Goal: Task Accomplishment & Management: Manage account settings

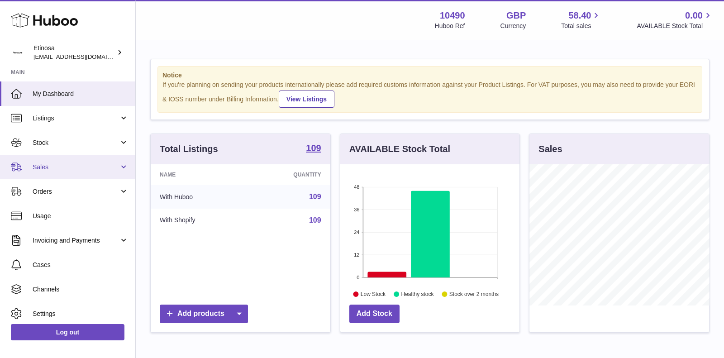
scroll to position [141, 180]
click at [101, 167] on span "Sales" at bounding box center [76, 167] width 86 height 9
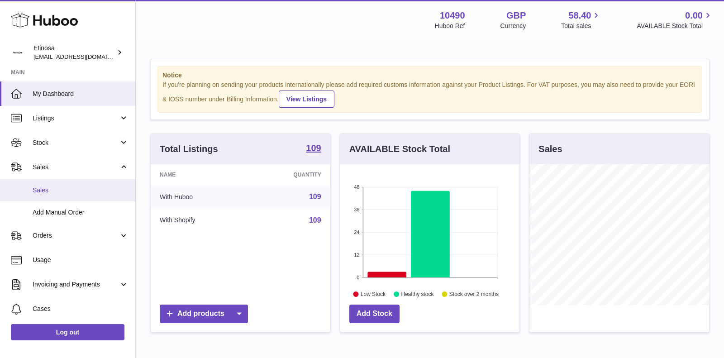
click at [60, 197] on link "Sales" at bounding box center [67, 190] width 135 height 22
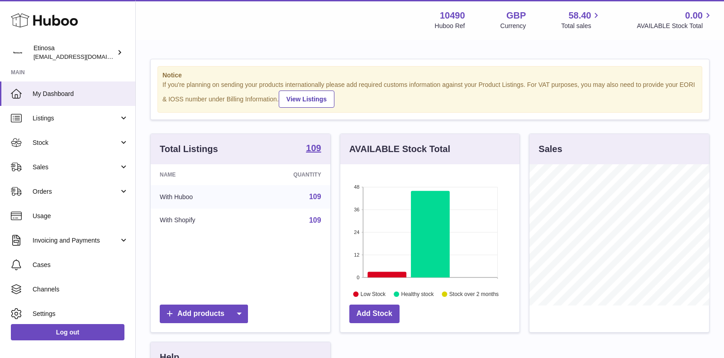
scroll to position [141, 180]
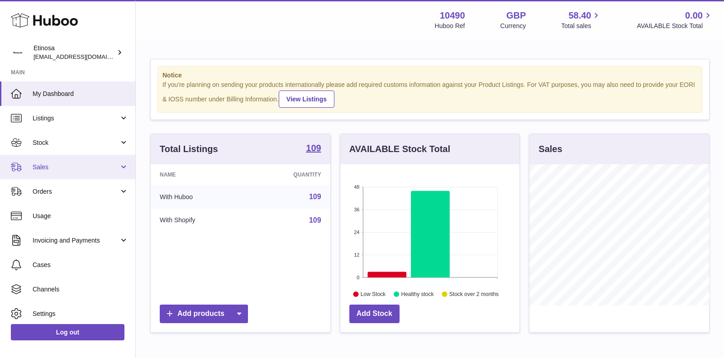
click at [91, 169] on span "Sales" at bounding box center [76, 167] width 86 height 9
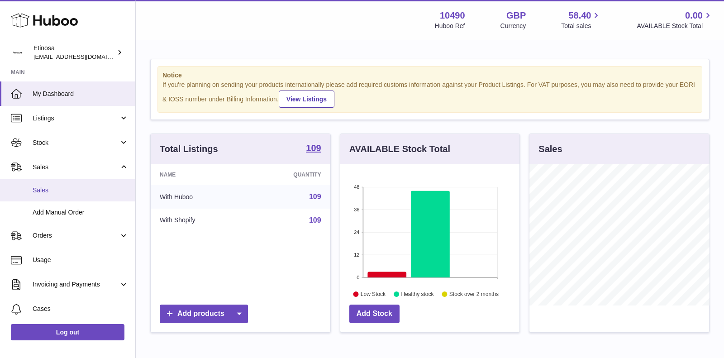
click at [57, 189] on span "Sales" at bounding box center [81, 190] width 96 height 9
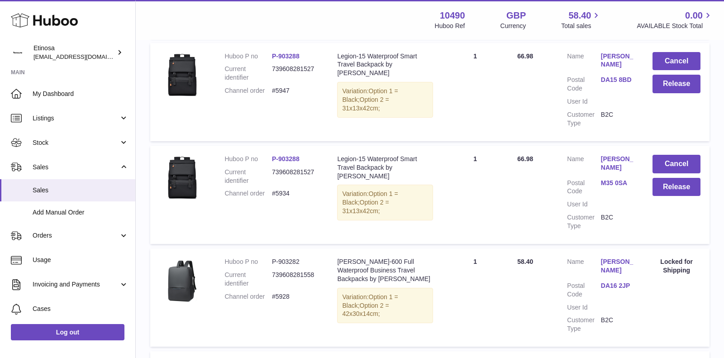
scroll to position [727, 0]
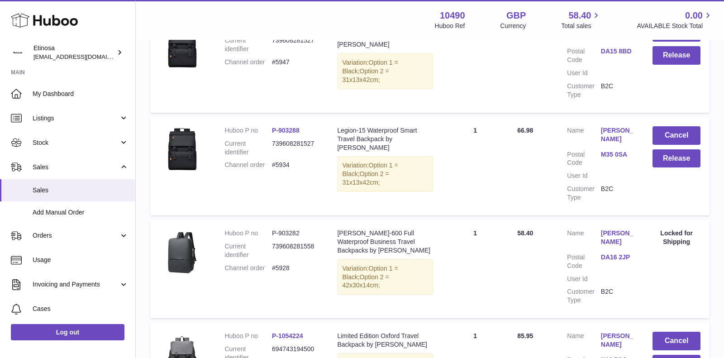
click at [615, 253] on link "DA16 2JP" at bounding box center [618, 257] width 34 height 9
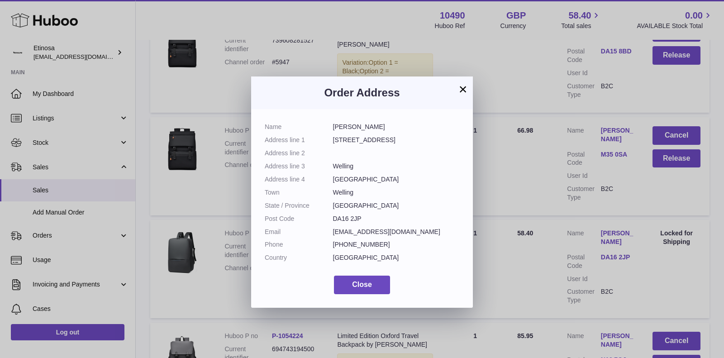
click at [461, 89] on button "×" at bounding box center [462, 89] width 11 height 11
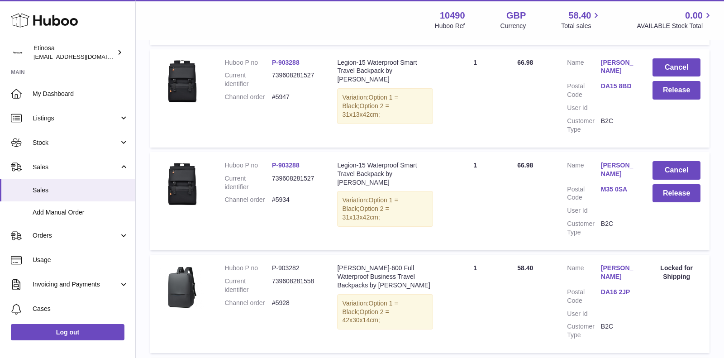
scroll to position [983, 0]
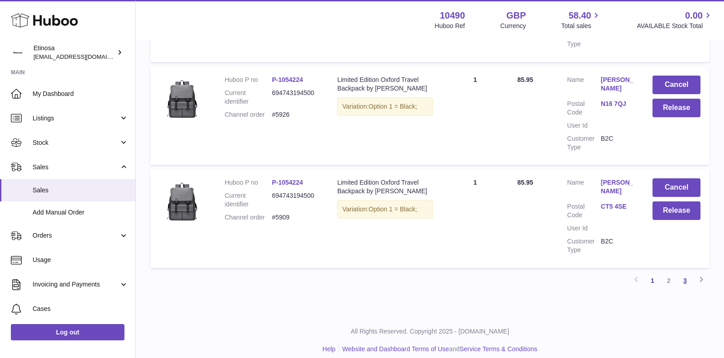
click at [687, 272] on link "3" at bounding box center [685, 280] width 16 height 16
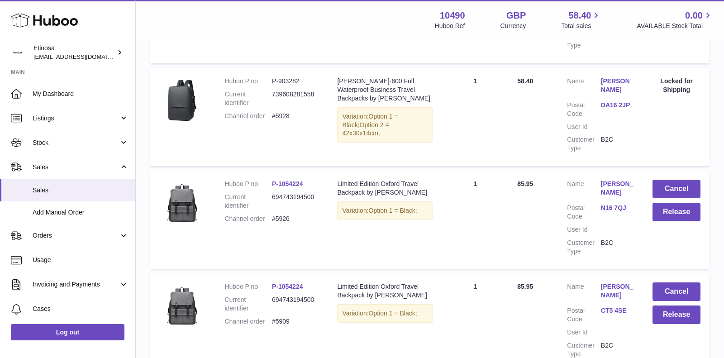
scroll to position [983, 0]
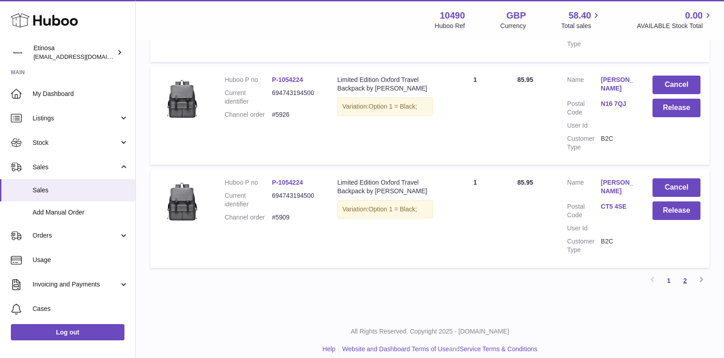
click at [686, 272] on link "2" at bounding box center [685, 280] width 16 height 16
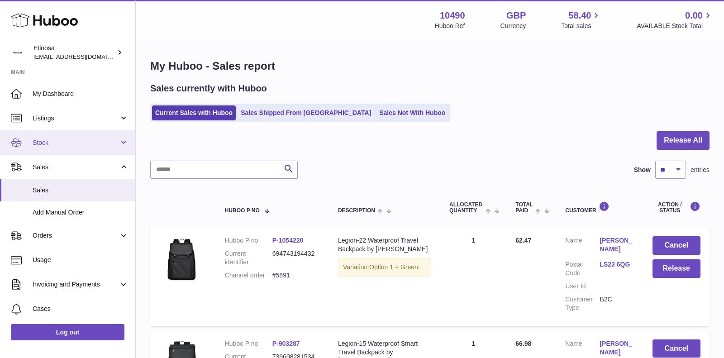
click at [68, 138] on span "Stock" at bounding box center [76, 142] width 86 height 9
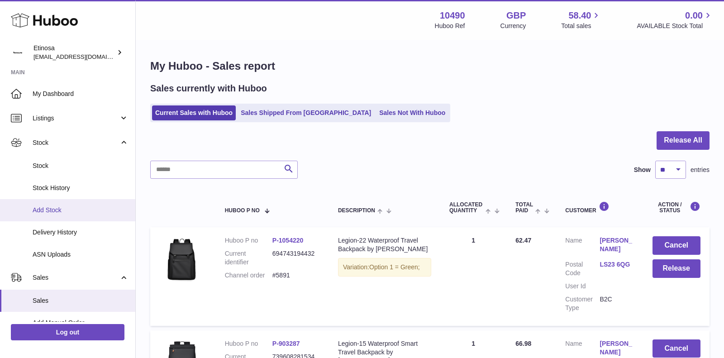
click at [52, 207] on span "Add Stock" at bounding box center [81, 210] width 96 height 9
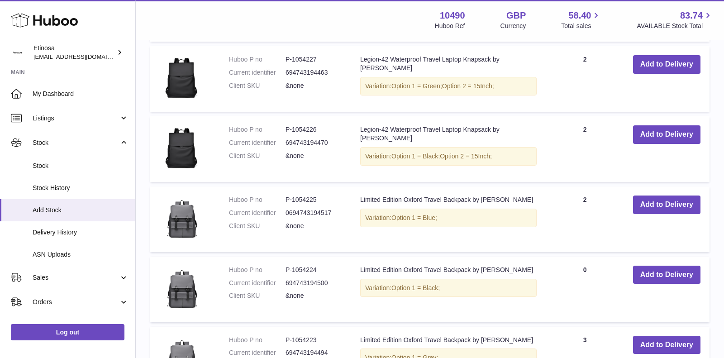
scroll to position [175, 0]
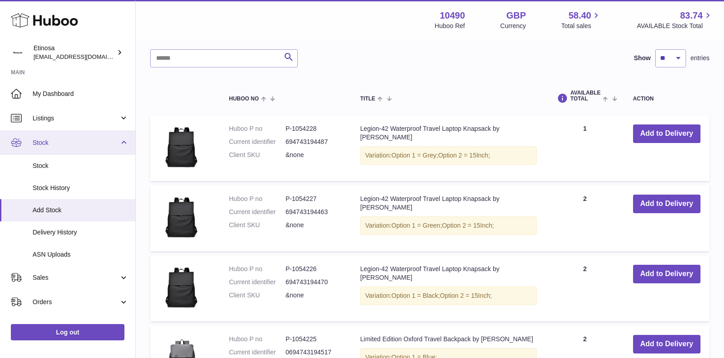
click at [96, 143] on span "Stock" at bounding box center [76, 142] width 86 height 9
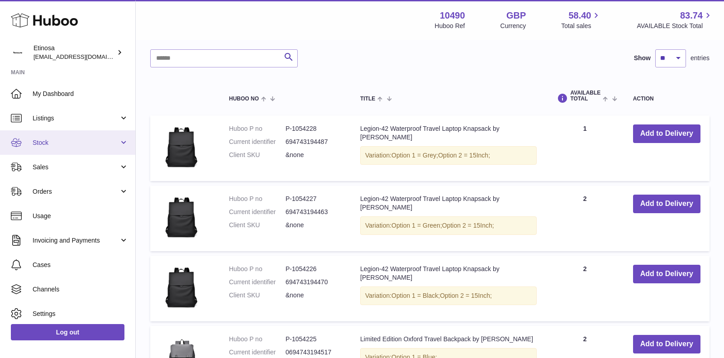
click at [72, 147] on link "Stock" at bounding box center [67, 142] width 135 height 24
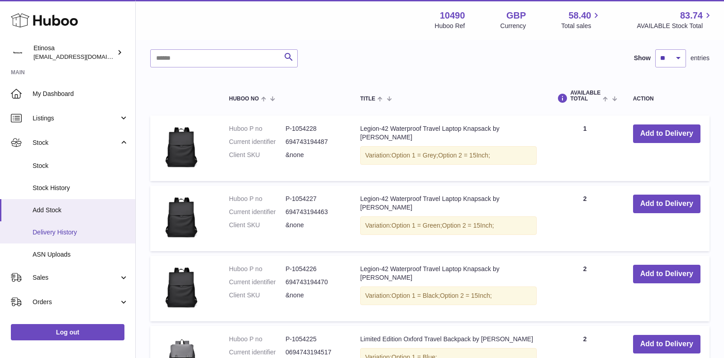
click at [60, 224] on link "Delivery History" at bounding box center [67, 232] width 135 height 22
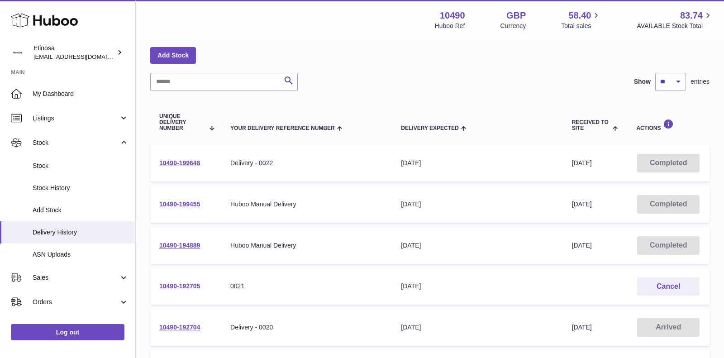
scroll to position [43, 0]
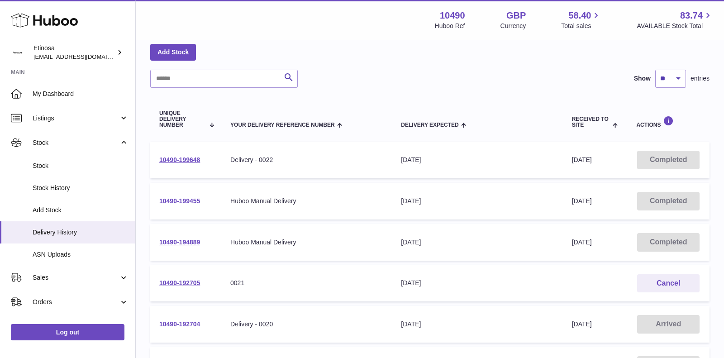
click at [160, 200] on link "10490-199455" at bounding box center [179, 200] width 41 height 7
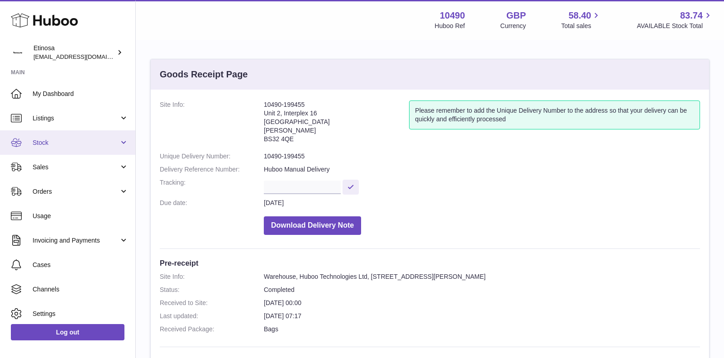
click at [59, 150] on link "Stock" at bounding box center [67, 142] width 135 height 24
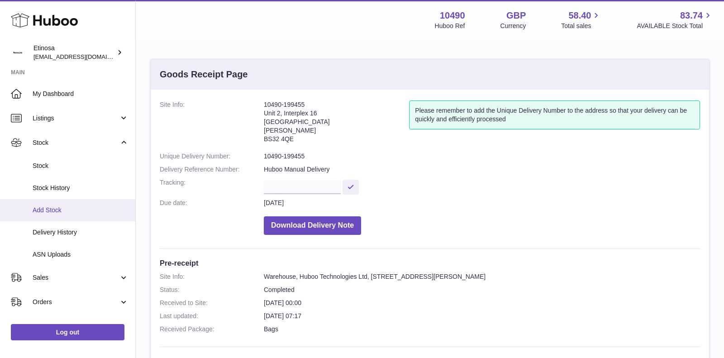
click at [56, 212] on span "Add Stock" at bounding box center [81, 210] width 96 height 9
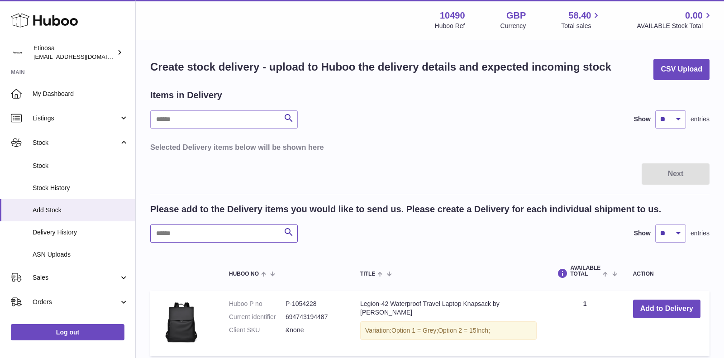
click at [252, 234] on input "text" at bounding box center [224, 233] width 148 height 18
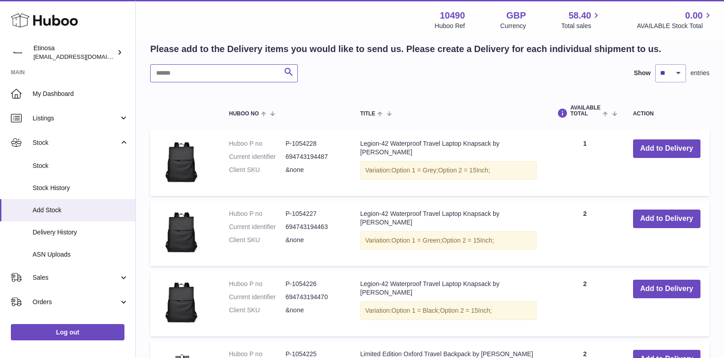
scroll to position [112, 0]
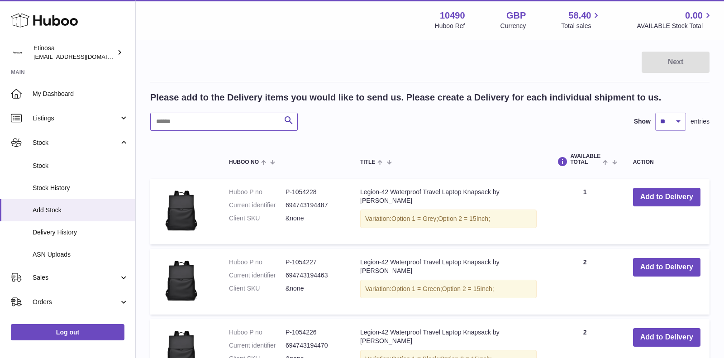
click at [218, 119] on input "text" at bounding box center [224, 122] width 148 height 18
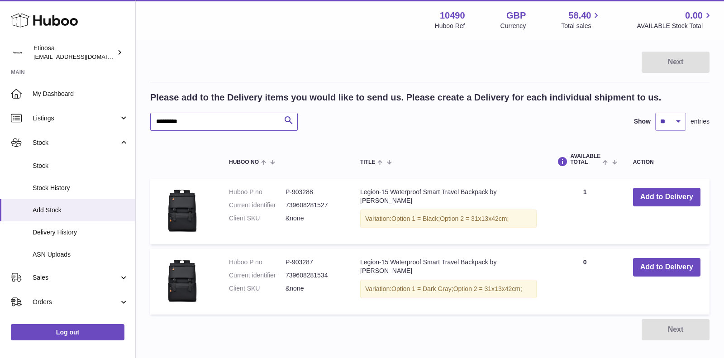
type input "*********"
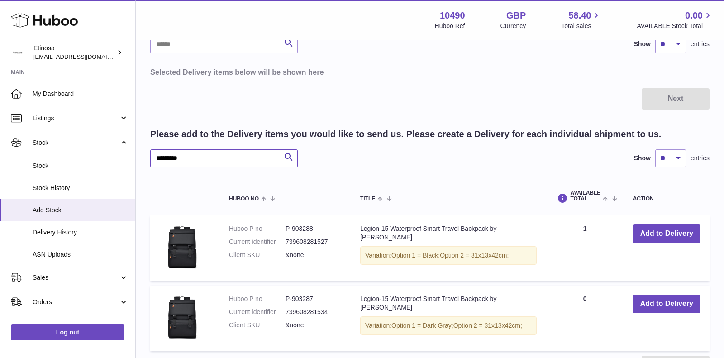
scroll to position [121, 0]
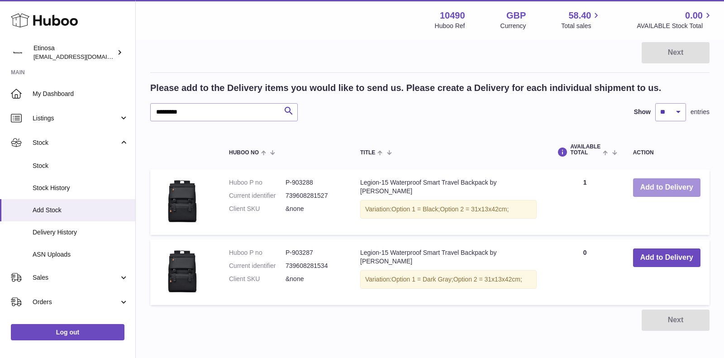
click at [659, 186] on button "Add to Delivery" at bounding box center [666, 187] width 67 height 19
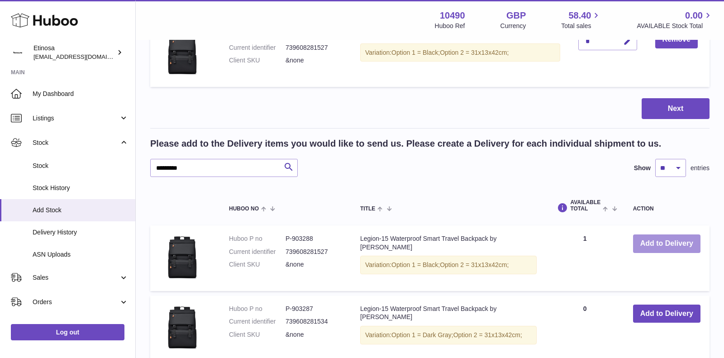
scroll to position [176, 0]
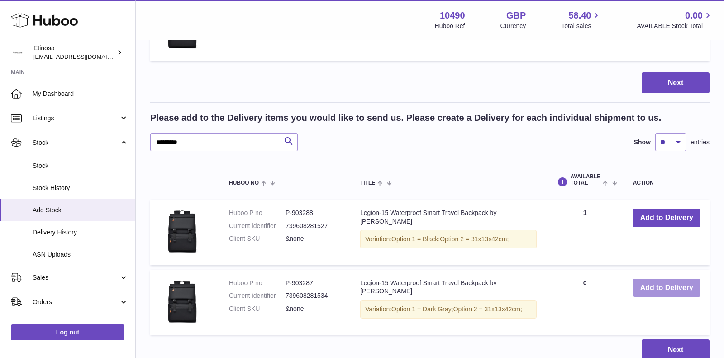
click at [657, 295] on button "Add to Delivery" at bounding box center [666, 288] width 67 height 19
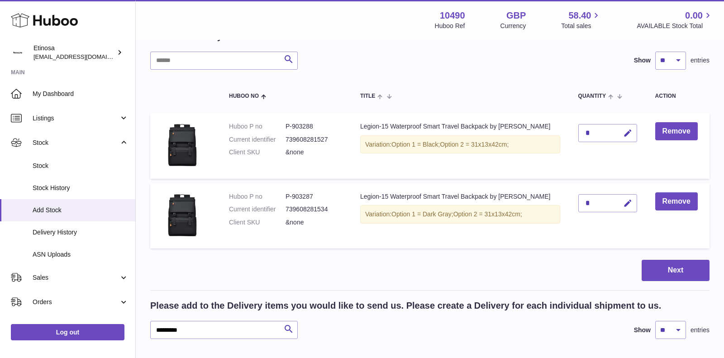
scroll to position [57, 0]
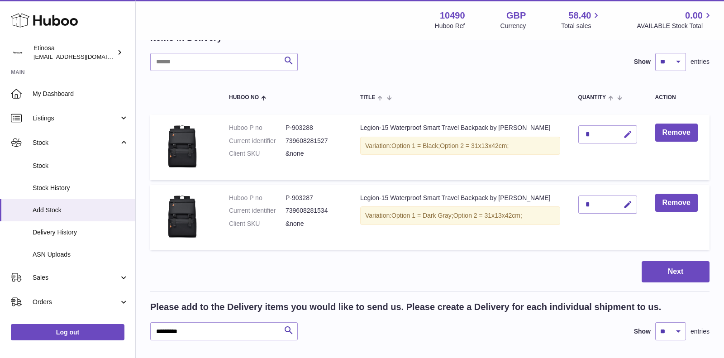
click at [622, 139] on button "button" at bounding box center [626, 134] width 21 height 19
type input "*"
click at [624, 133] on icon "submit" at bounding box center [628, 134] width 8 height 8
click at [624, 204] on icon "button" at bounding box center [628, 205] width 10 height 10
type input "*"
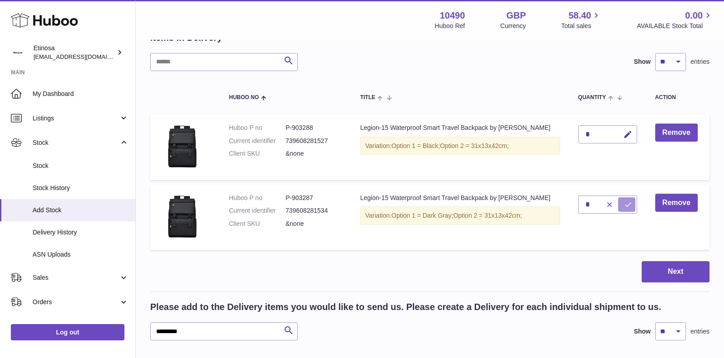
click at [628, 203] on button "submit" at bounding box center [626, 204] width 17 height 14
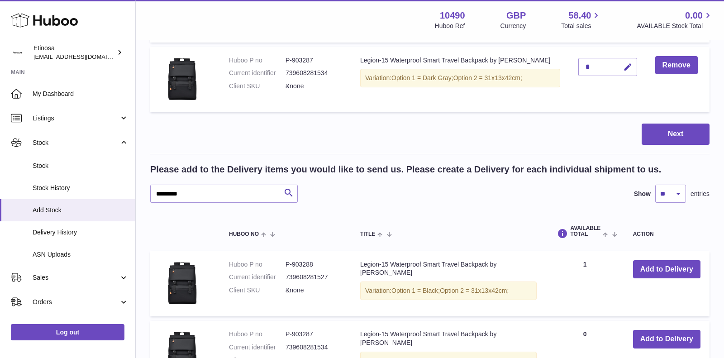
scroll to position [269, 0]
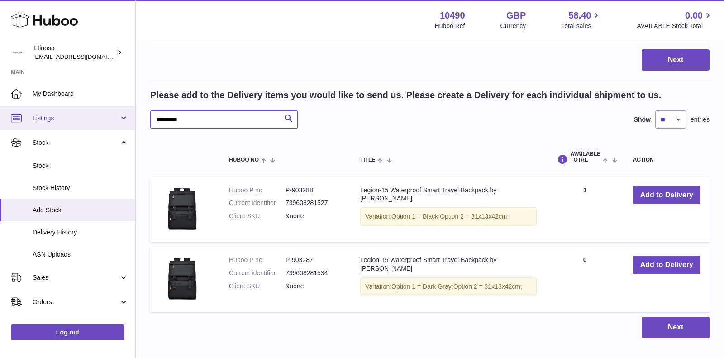
drag, startPoint x: 200, startPoint y: 118, endPoint x: 113, endPoint y: 106, distance: 87.3
click at [127, 112] on div "Huboo Etinosa Wolphuk@gmail.com Main My Dashboard Listings Not with Huboo Listi…" at bounding box center [362, 70] width 724 height 679
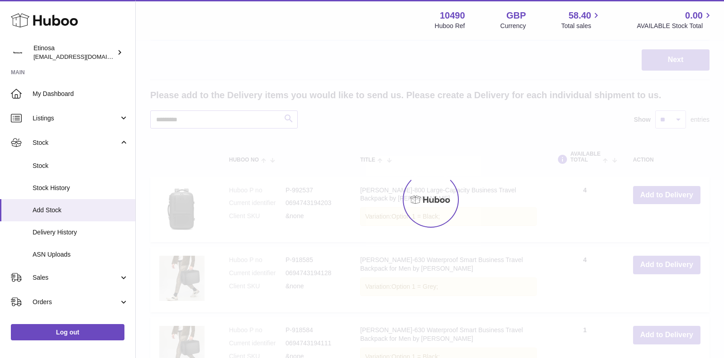
scroll to position [250, 0]
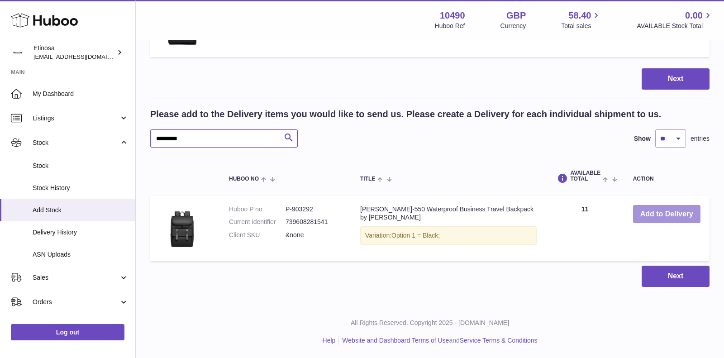
type input "*********"
click at [664, 214] on button "Add to Delivery" at bounding box center [666, 214] width 67 height 19
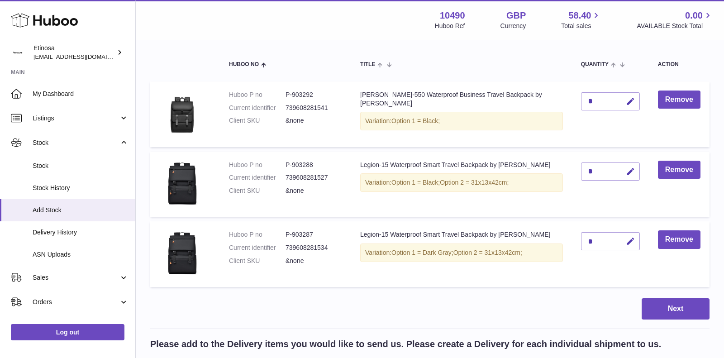
scroll to position [70, 0]
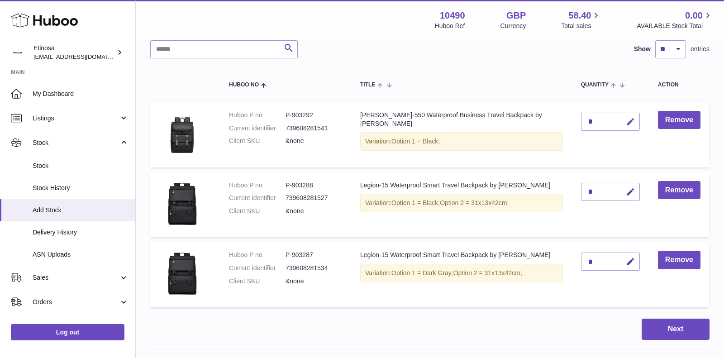
click at [626, 117] on icon "button" at bounding box center [631, 122] width 10 height 10
type input "**"
click at [627, 118] on icon "submit" at bounding box center [631, 122] width 8 height 8
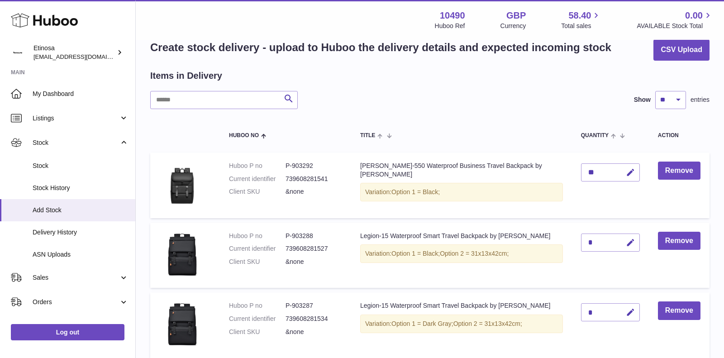
scroll to position [0, 0]
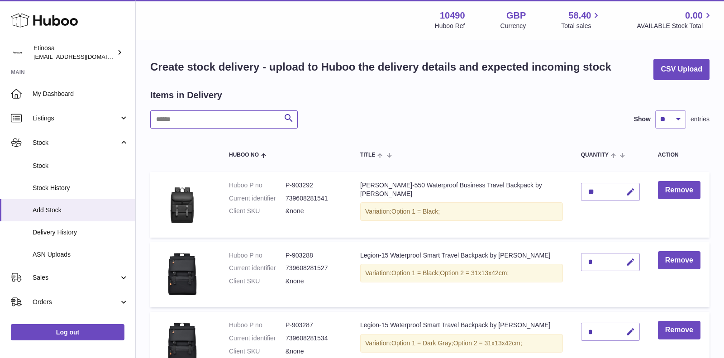
click at [193, 118] on input "text" at bounding box center [224, 119] width 148 height 18
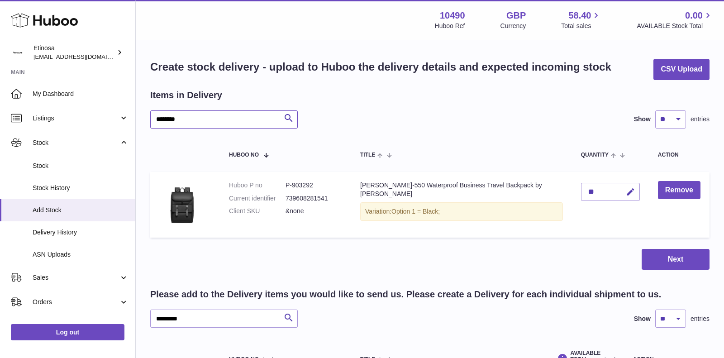
type input "*********"
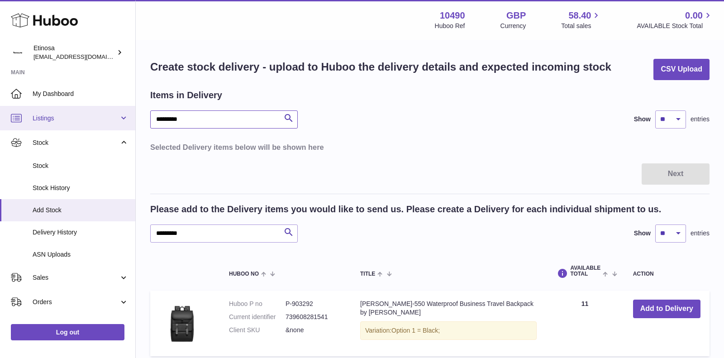
drag, startPoint x: 193, startPoint y: 117, endPoint x: 121, endPoint y: 112, distance: 71.7
click at [121, 112] on div "Huboo Etinosa Wolphuk@gmail.com Main My Dashboard Listings Not with Huboo Listi…" at bounding box center [362, 226] width 724 height 453
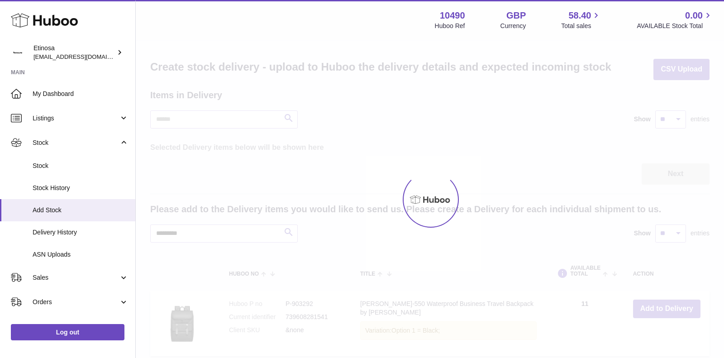
drag, startPoint x: 198, startPoint y: 230, endPoint x: 150, endPoint y: 226, distance: 48.2
click at [150, 226] on div at bounding box center [430, 199] width 588 height 317
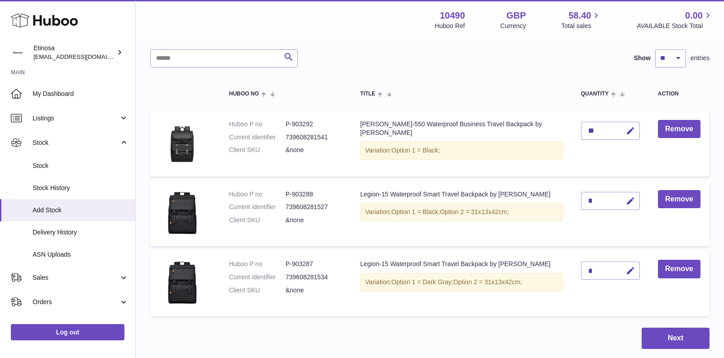
scroll to position [218, 0]
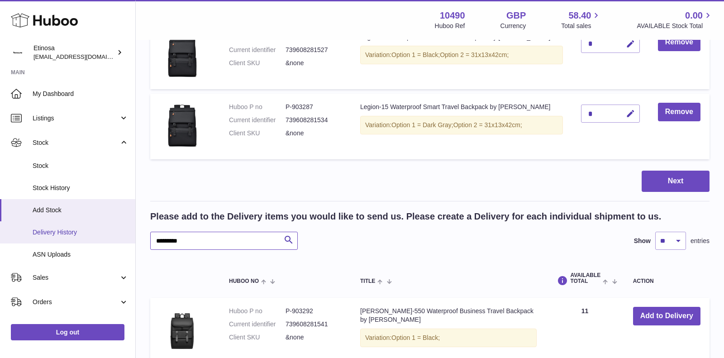
drag, startPoint x: 197, startPoint y: 243, endPoint x: 87, endPoint y: 224, distance: 111.6
click at [100, 238] on div "Huboo Etinosa Wolphuk@gmail.com Main My Dashboard Listings Not with Huboo Listi…" at bounding box center [362, 121] width 724 height 679
paste input "text"
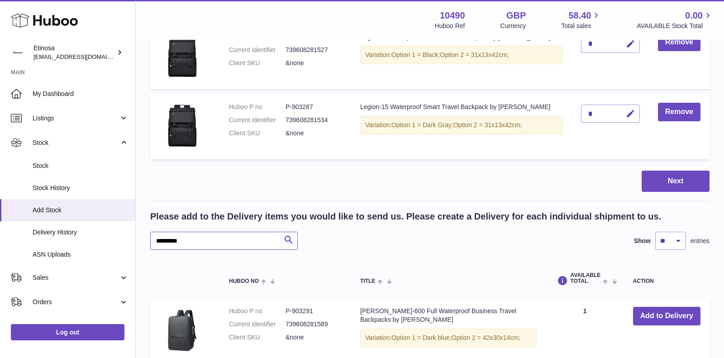
scroll to position [341, 0]
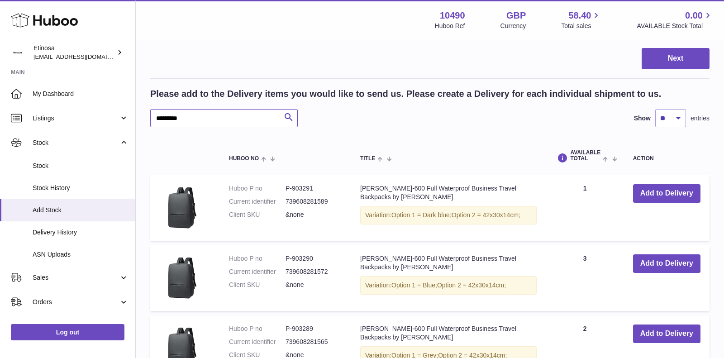
type input "*********"
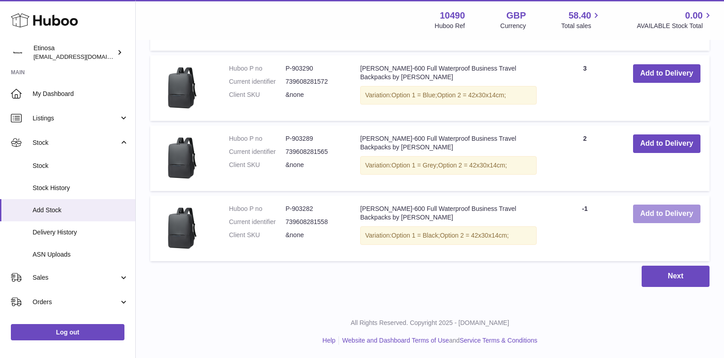
click at [662, 214] on button "Add to Delivery" at bounding box center [666, 214] width 67 height 19
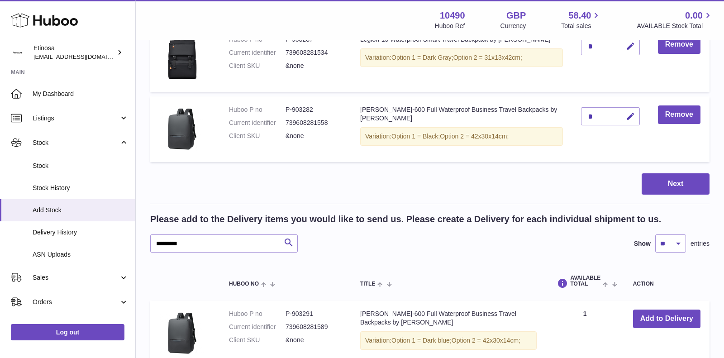
scroll to position [219, 0]
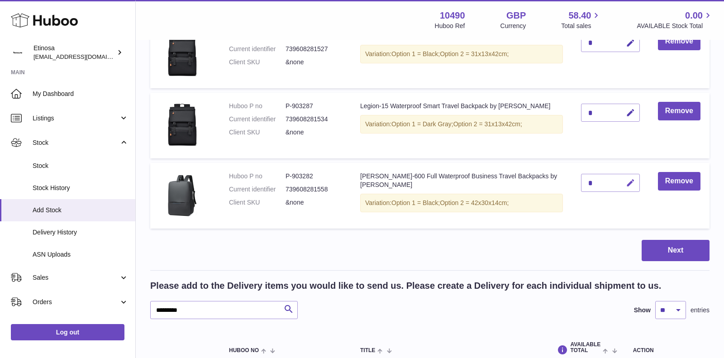
click at [626, 184] on icon "button" at bounding box center [631, 183] width 10 height 10
type input "**"
click at [629, 183] on icon "submit" at bounding box center [631, 183] width 8 height 8
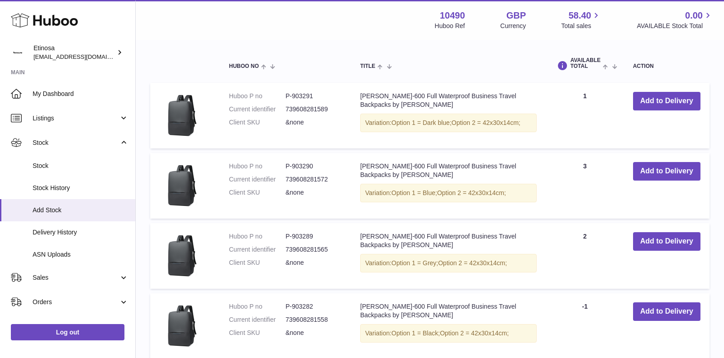
scroll to position [495, 0]
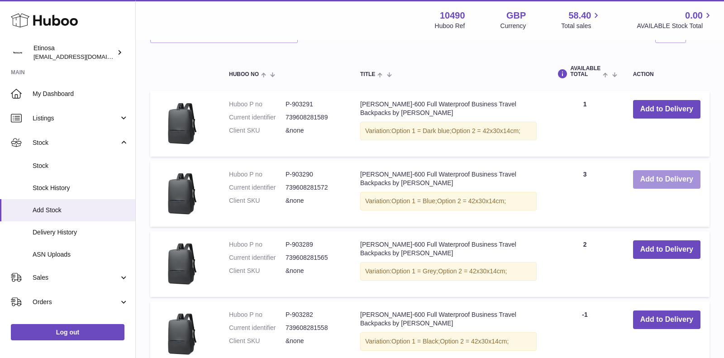
click at [658, 178] on button "Add to Delivery" at bounding box center [666, 179] width 67 height 19
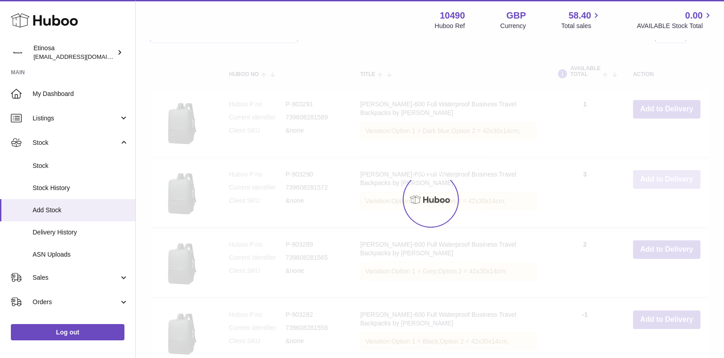
scroll to position [565, 0]
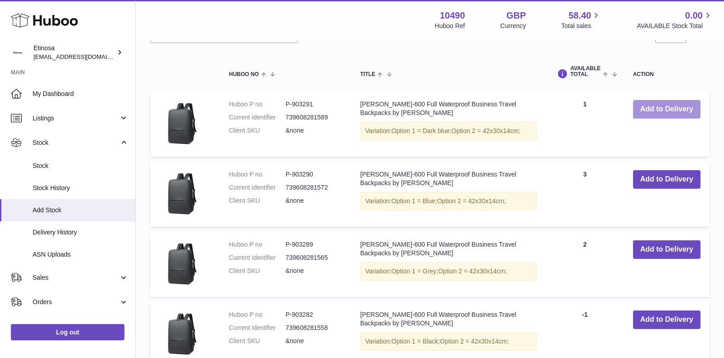
click at [648, 110] on button "Add to Delivery" at bounding box center [666, 109] width 67 height 19
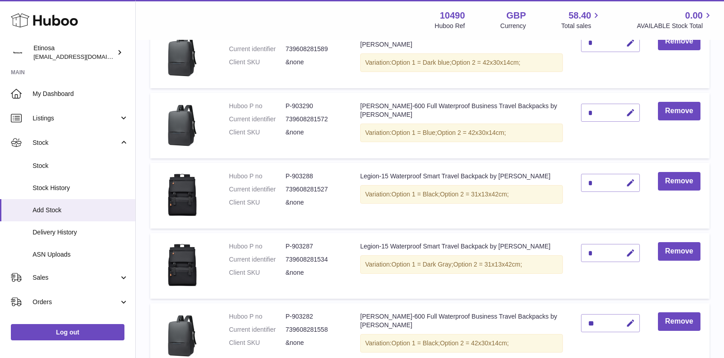
scroll to position [196, 0]
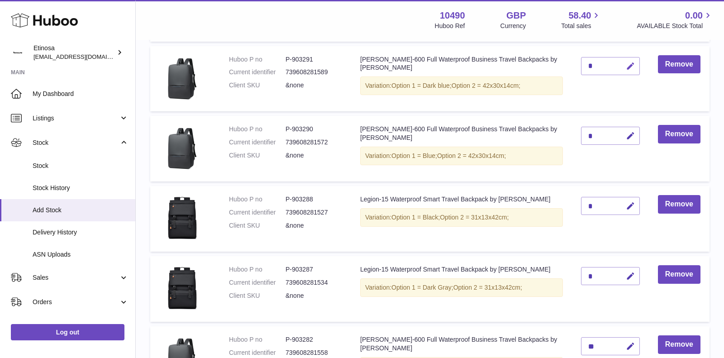
click at [629, 67] on icon "button" at bounding box center [631, 67] width 10 height 10
type input "*"
click at [627, 67] on icon "submit" at bounding box center [631, 66] width 8 height 8
click at [626, 135] on icon "button" at bounding box center [631, 136] width 10 height 10
type input "*"
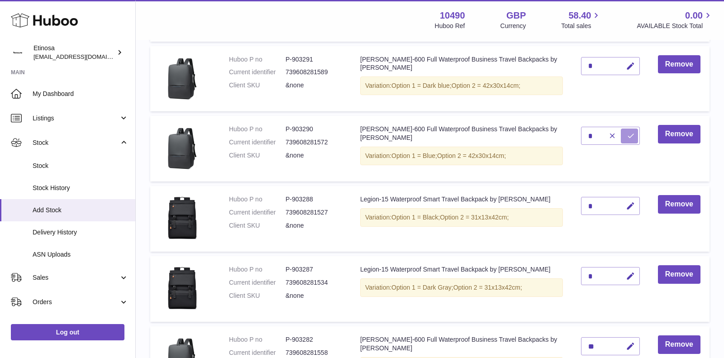
click at [627, 136] on icon "submit" at bounding box center [631, 136] width 8 height 8
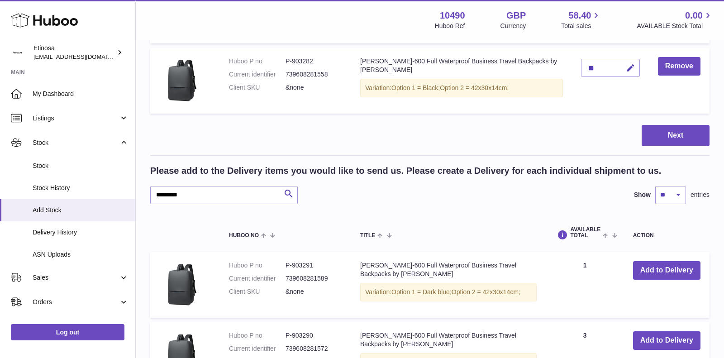
scroll to position [519, 0]
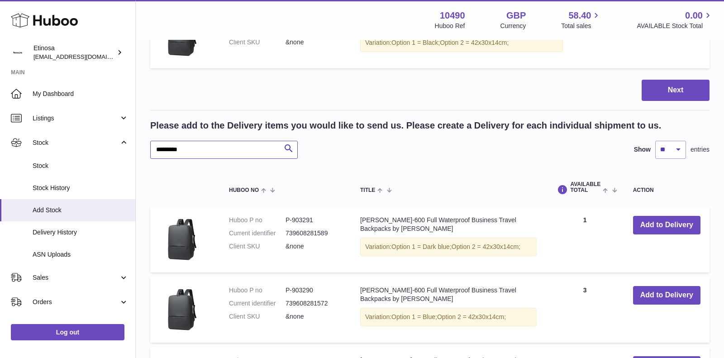
click at [195, 148] on input "*********" at bounding box center [224, 150] width 148 height 18
type input "*********"
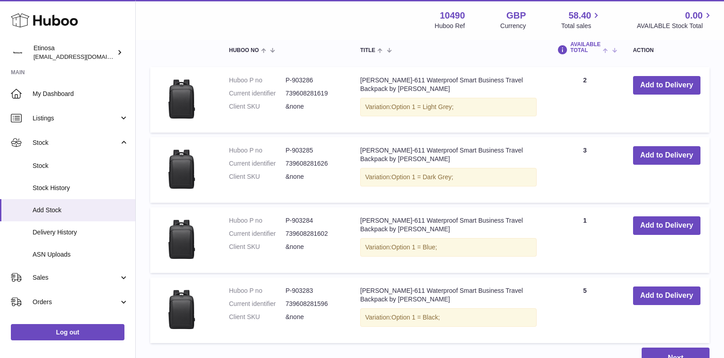
scroll to position [701, 0]
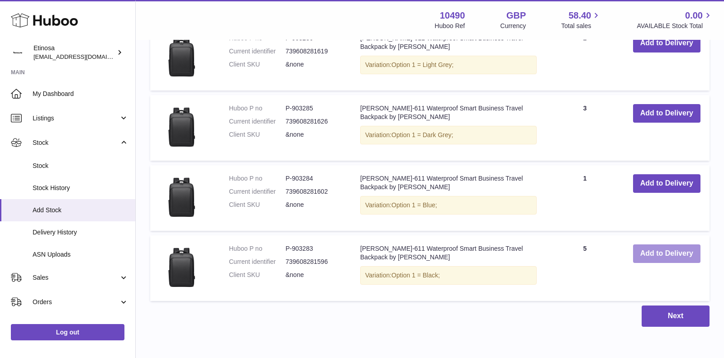
click at [660, 253] on button "Add to Delivery" at bounding box center [666, 253] width 67 height 19
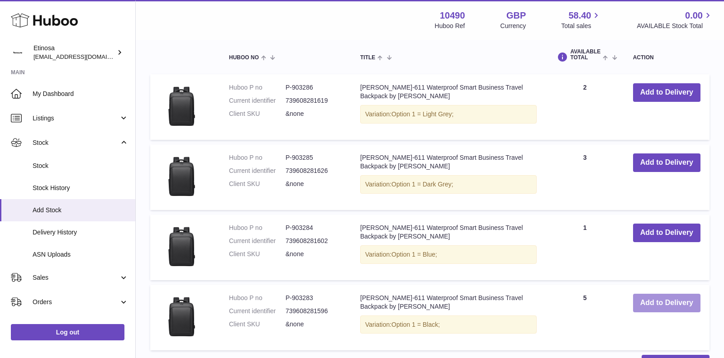
scroll to position [799, 0]
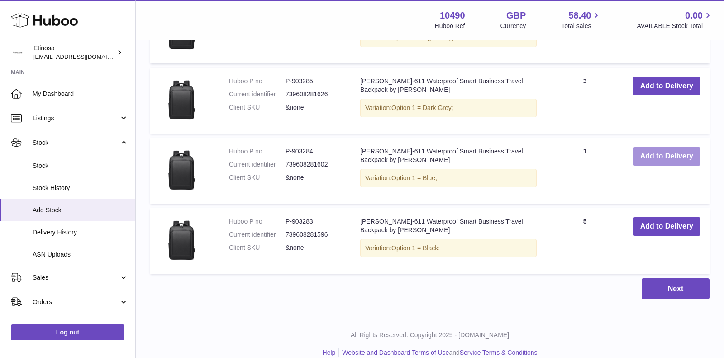
click at [671, 157] on button "Add to Delivery" at bounding box center [666, 156] width 67 height 19
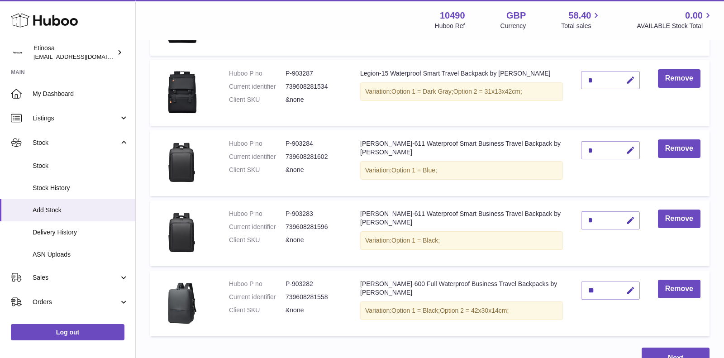
scroll to position [370, 0]
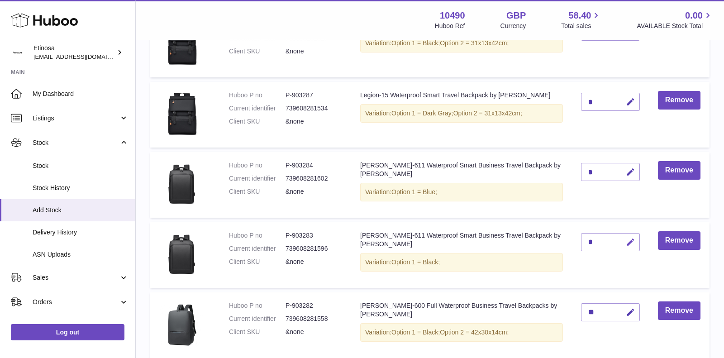
click at [624, 237] on button "button" at bounding box center [629, 242] width 21 height 19
type input "**"
click at [627, 241] on icon "submit" at bounding box center [631, 242] width 8 height 8
click at [626, 170] on icon "button" at bounding box center [631, 172] width 10 height 10
type input "*"
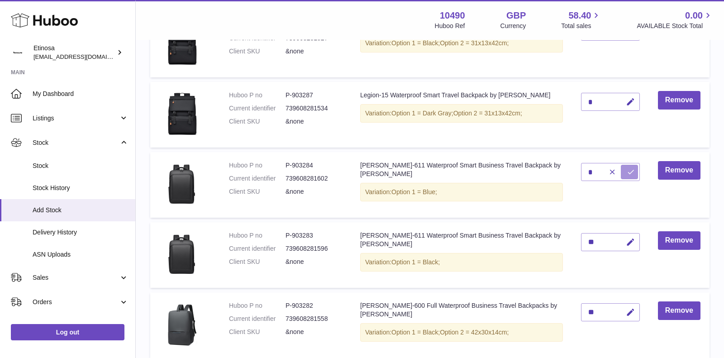
click at [627, 171] on icon "submit" at bounding box center [631, 172] width 8 height 8
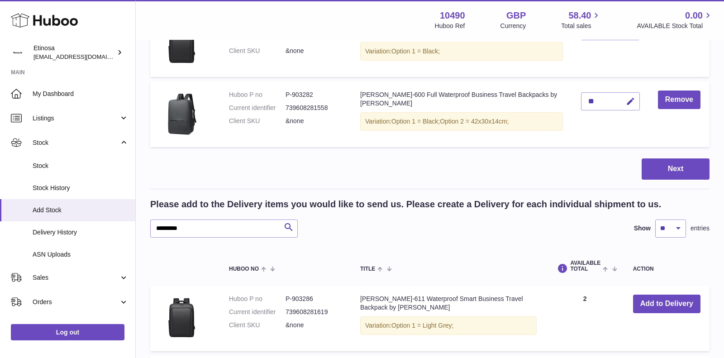
scroll to position [0, 0]
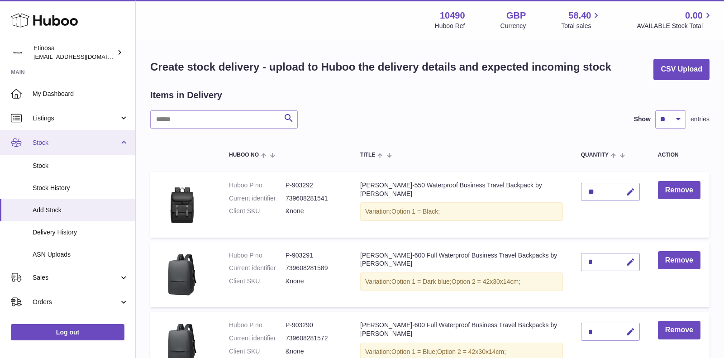
click at [109, 142] on span "Stock" at bounding box center [76, 142] width 86 height 9
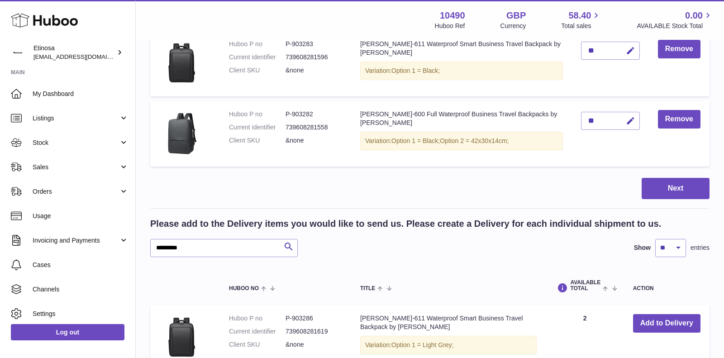
scroll to position [629, 0]
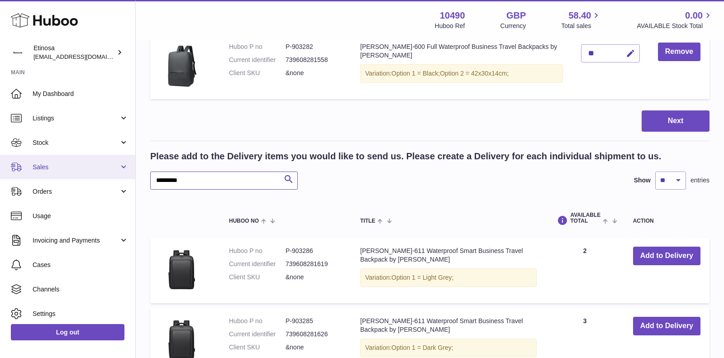
drag, startPoint x: 186, startPoint y: 186, endPoint x: 117, endPoint y: 172, distance: 70.6
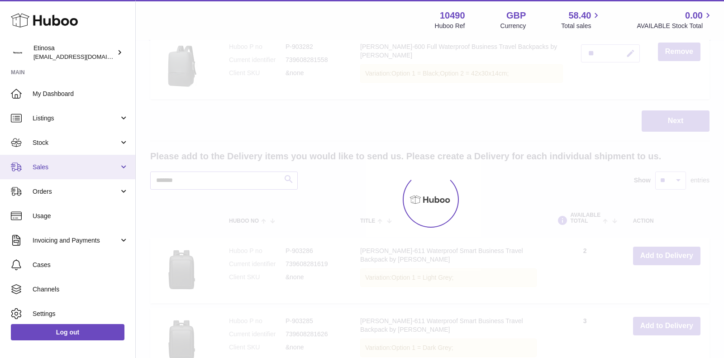
type input "*******"
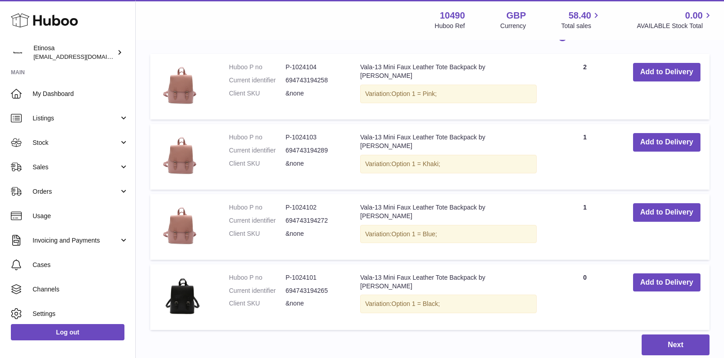
scroll to position [861, 0]
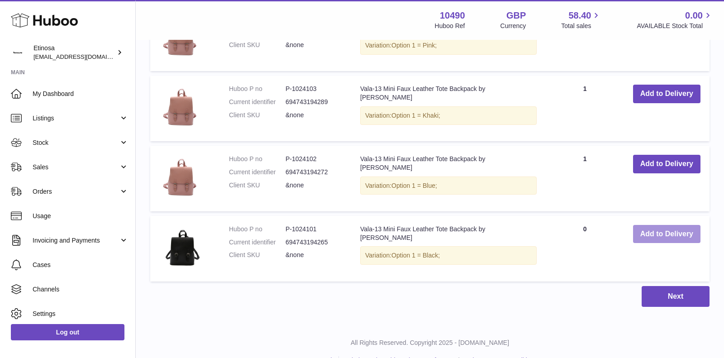
click at [659, 233] on button "Add to Delivery" at bounding box center [666, 234] width 67 height 19
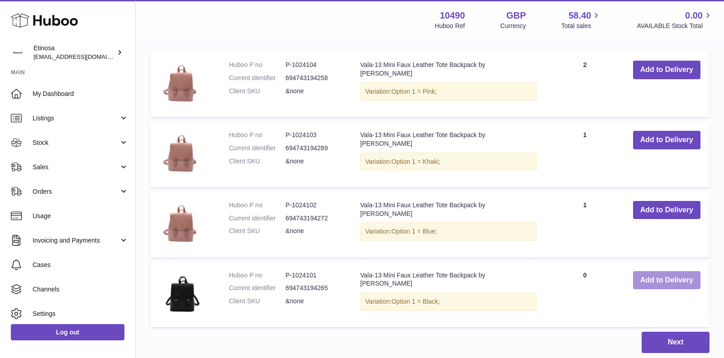
scroll to position [897, 0]
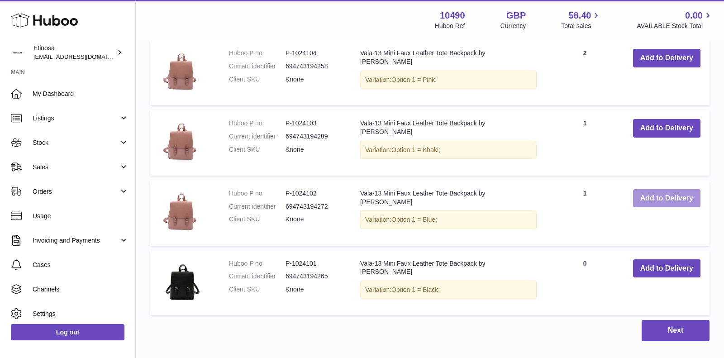
click at [650, 199] on button "Add to Delivery" at bounding box center [666, 198] width 67 height 19
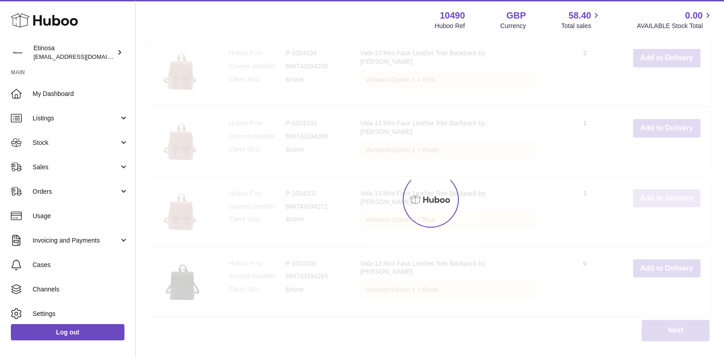
scroll to position [967, 0]
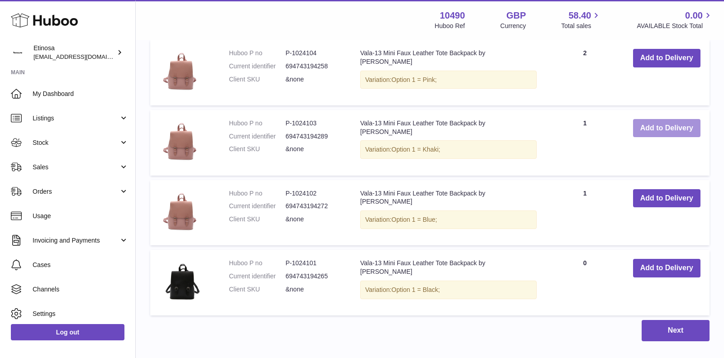
click at [657, 133] on button "Add to Delivery" at bounding box center [666, 128] width 67 height 19
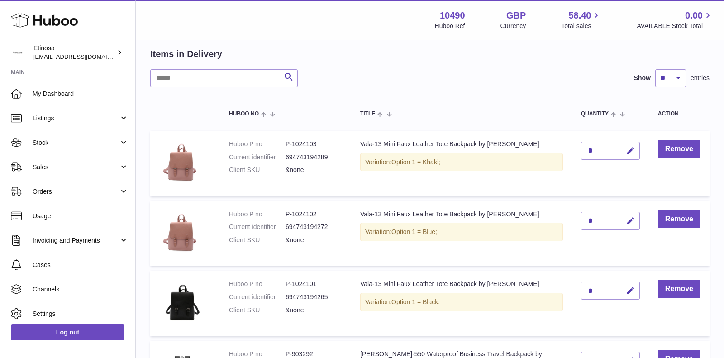
scroll to position [78, 0]
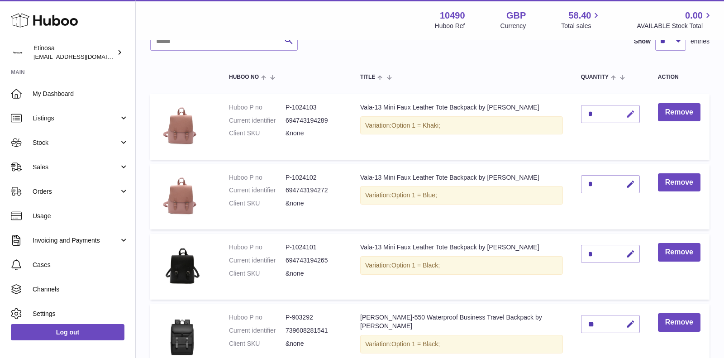
click at [626, 110] on icon "button" at bounding box center [631, 115] width 10 height 10
click at [627, 115] on icon "submit" at bounding box center [631, 114] width 8 height 8
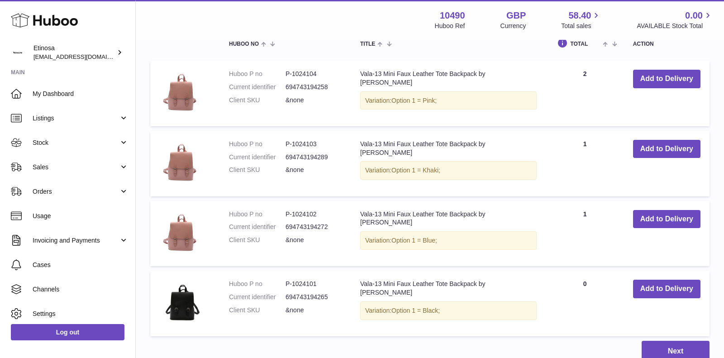
scroll to position [970, 0]
click at [665, 292] on button "Add to Delivery" at bounding box center [666, 288] width 67 height 19
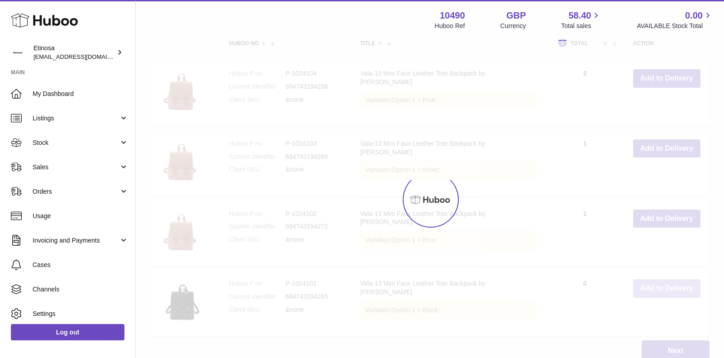
type input "*"
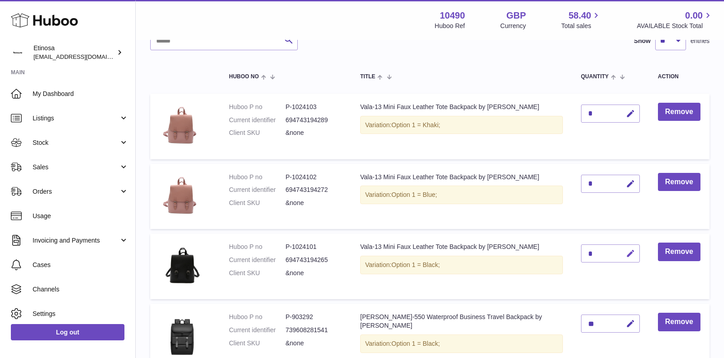
scroll to position [72, 0]
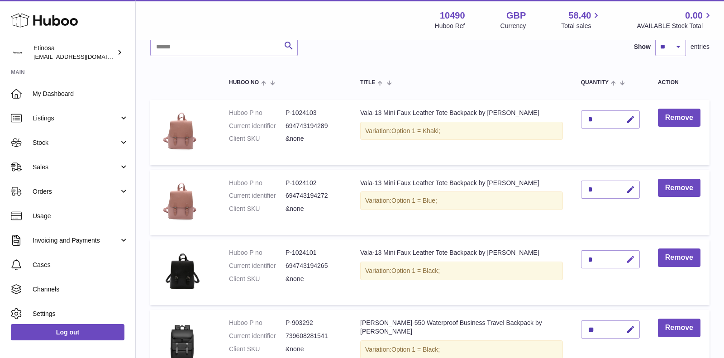
click at [629, 263] on icon "button" at bounding box center [631, 260] width 10 height 10
type input "*"
click at [627, 258] on icon "submit" at bounding box center [631, 259] width 8 height 8
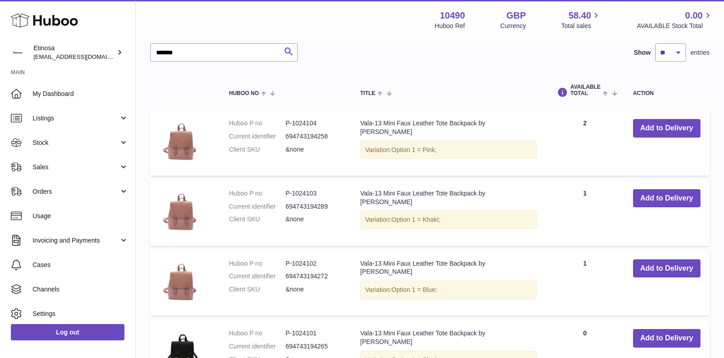
scroll to position [908, 0]
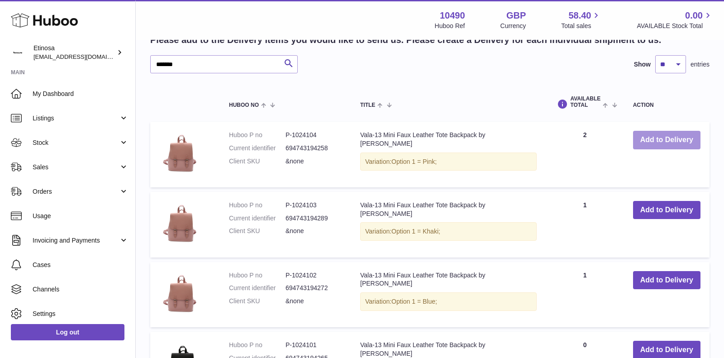
click at [647, 140] on button "Add to Delivery" at bounding box center [666, 140] width 67 height 19
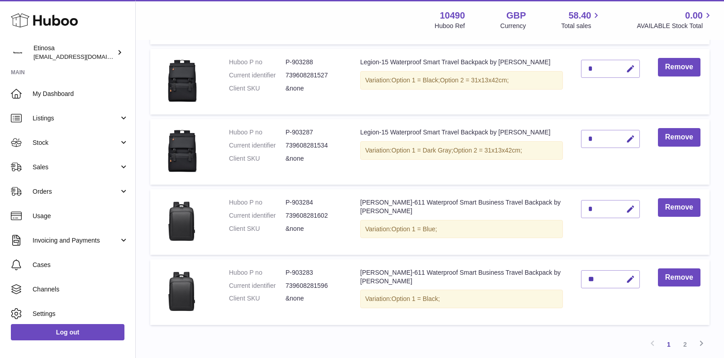
scroll to position [666, 0]
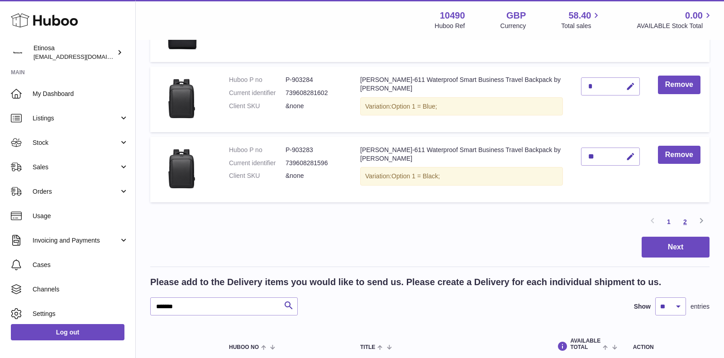
click at [687, 224] on link "2" at bounding box center [685, 222] width 16 height 16
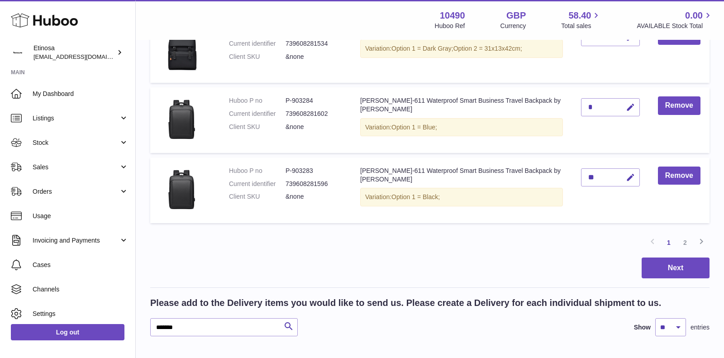
scroll to position [761, 0]
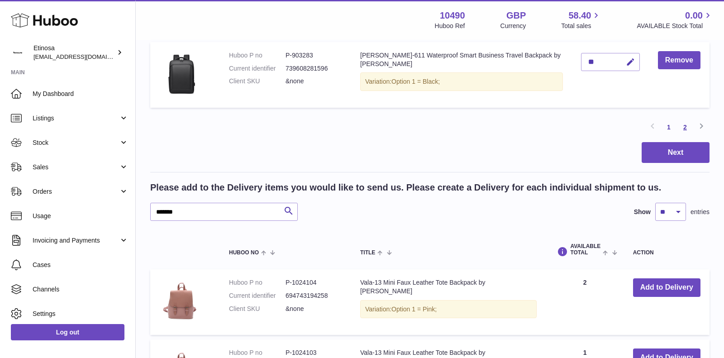
click at [687, 124] on link "2" at bounding box center [685, 127] width 16 height 16
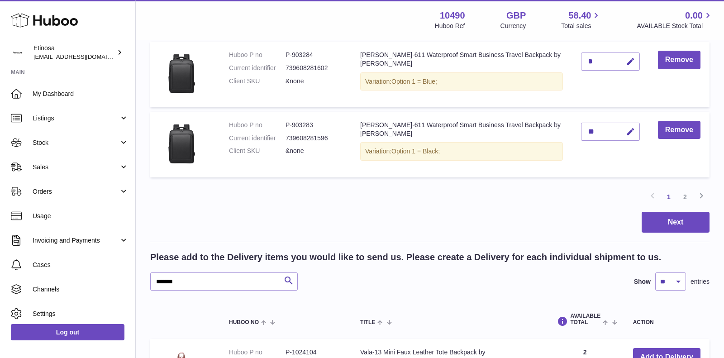
scroll to position [775, 0]
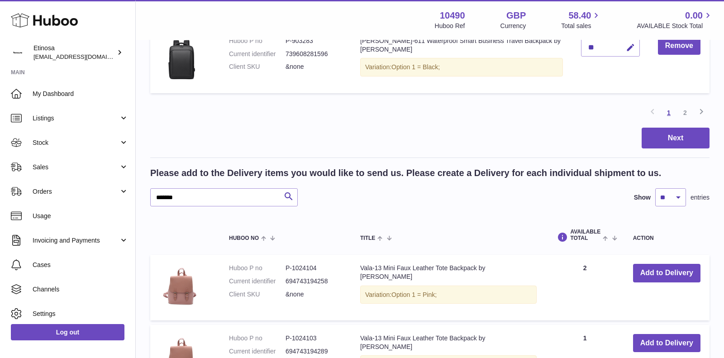
click at [670, 113] on link "1" at bounding box center [669, 113] width 16 height 16
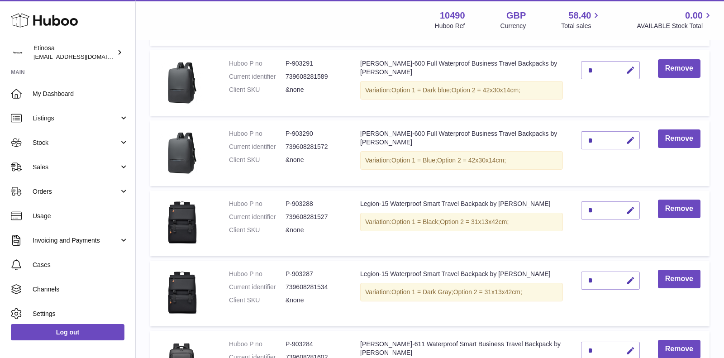
scroll to position [693, 0]
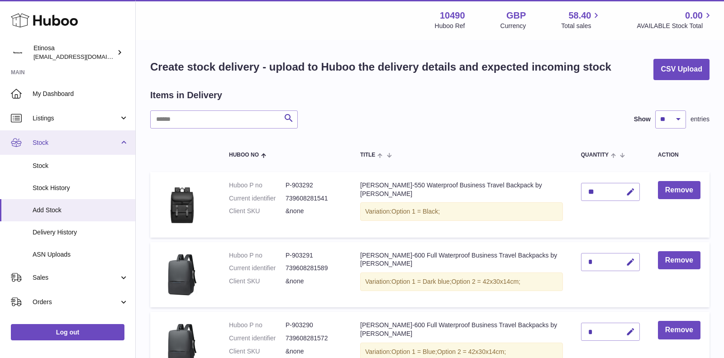
click at [116, 138] on span "Stock" at bounding box center [76, 142] width 86 height 9
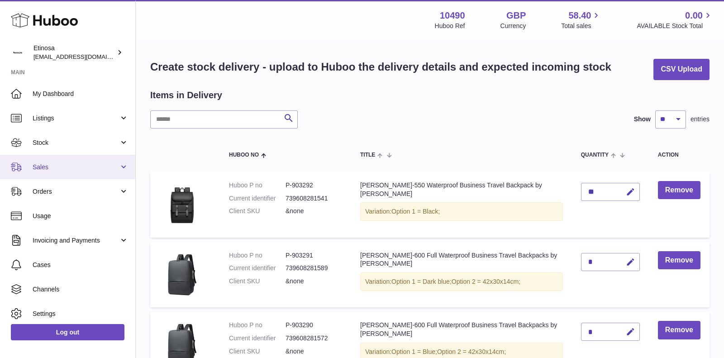
click at [86, 164] on span "Sales" at bounding box center [76, 167] width 86 height 9
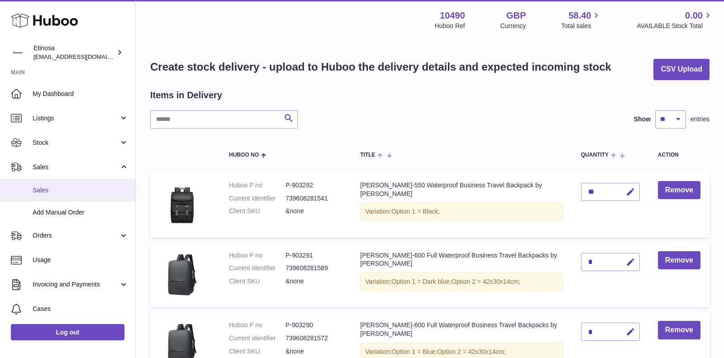
click at [68, 189] on span "Sales" at bounding box center [81, 190] width 96 height 9
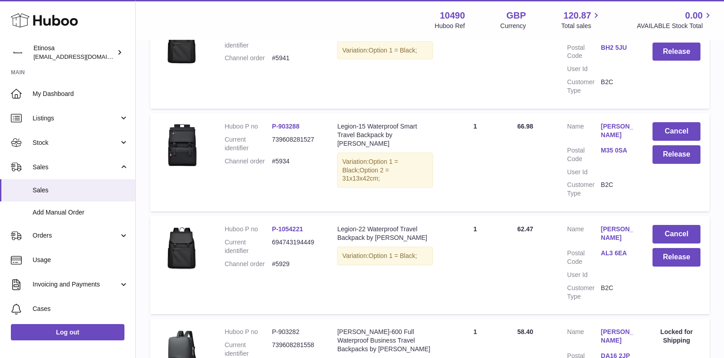
scroll to position [975, 0]
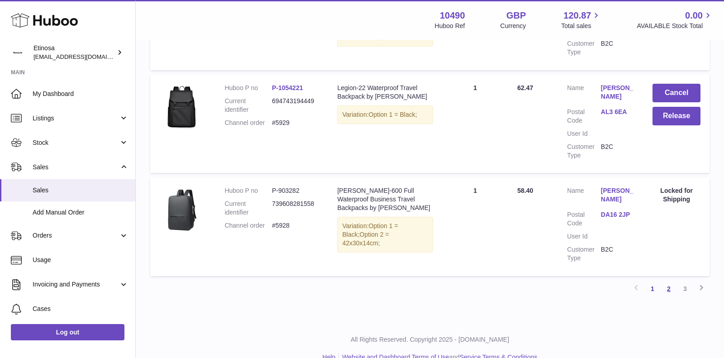
click at [667, 281] on link "2" at bounding box center [669, 289] width 16 height 16
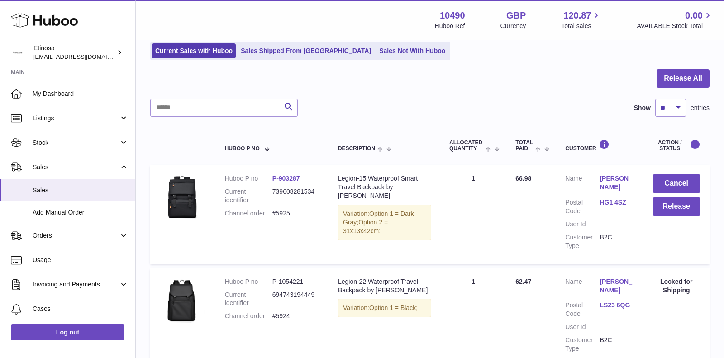
scroll to position [149, 0]
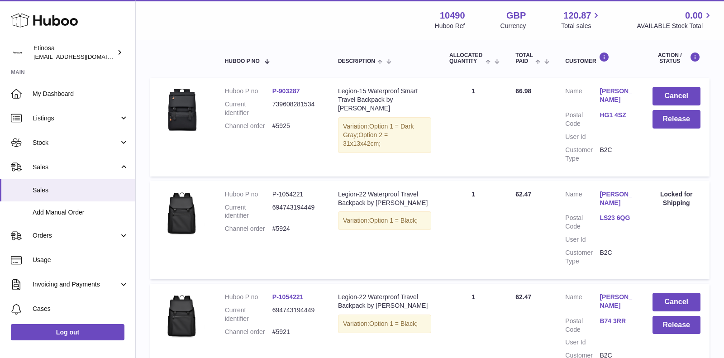
click at [612, 215] on link "LS23 6QG" at bounding box center [617, 218] width 34 height 9
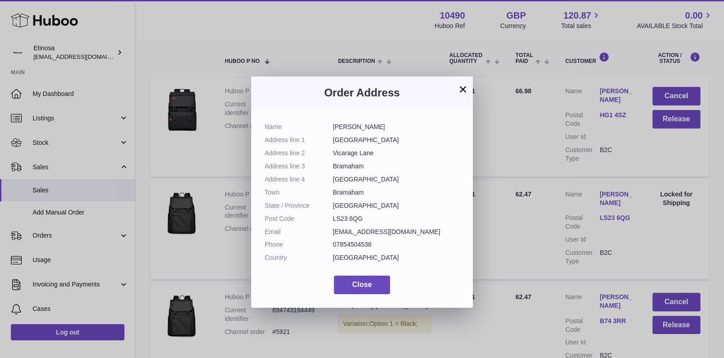
click at [462, 92] on button "×" at bounding box center [462, 89] width 11 height 11
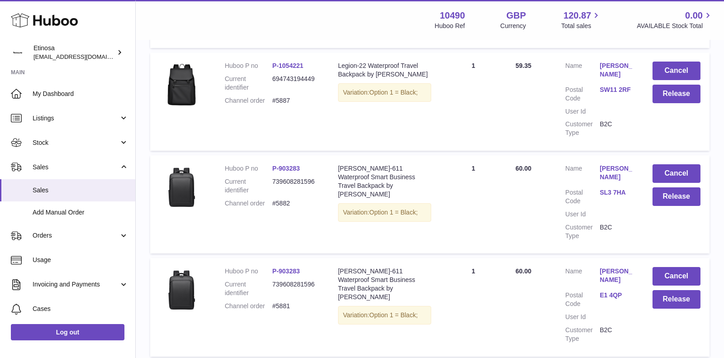
scroll to position [983, 0]
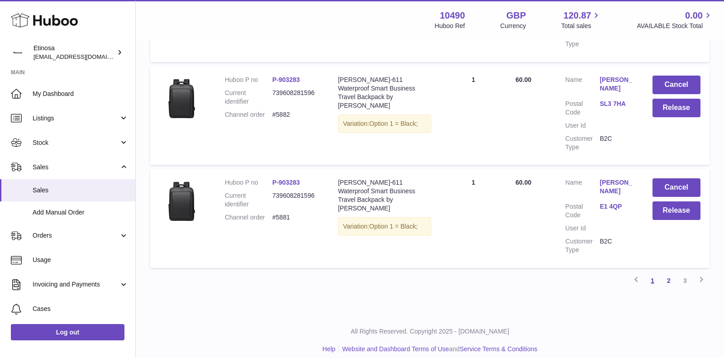
click at [652, 272] on link "1" at bounding box center [652, 280] width 16 height 16
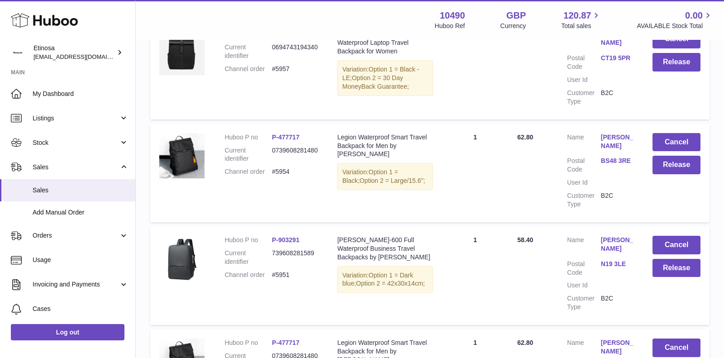
scroll to position [4, 0]
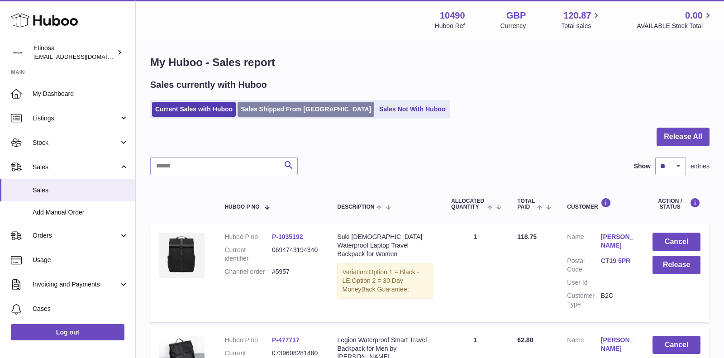
click at [307, 106] on link "Sales Shipped From [GEOGRAPHIC_DATA]" at bounding box center [306, 109] width 137 height 15
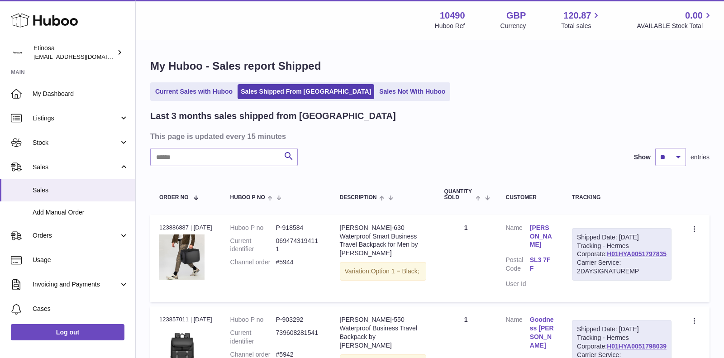
click at [208, 161] on input "text" at bounding box center [224, 157] width 148 height 18
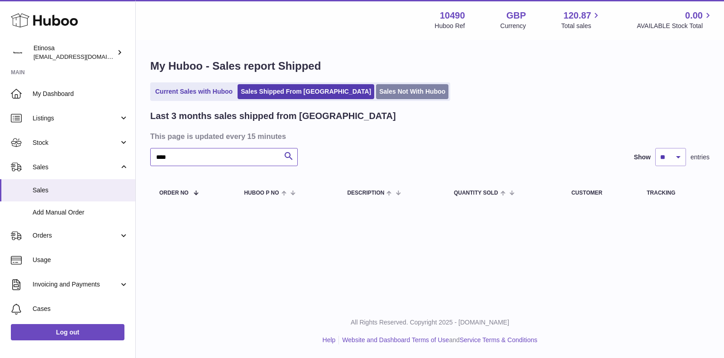
type input "****"
click at [376, 98] on link "Sales Not With Huboo" at bounding box center [412, 91] width 72 height 15
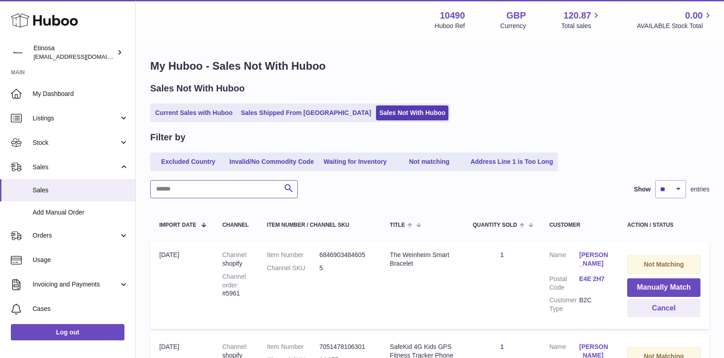
click at [191, 194] on input "text" at bounding box center [224, 189] width 148 height 18
type input "****"
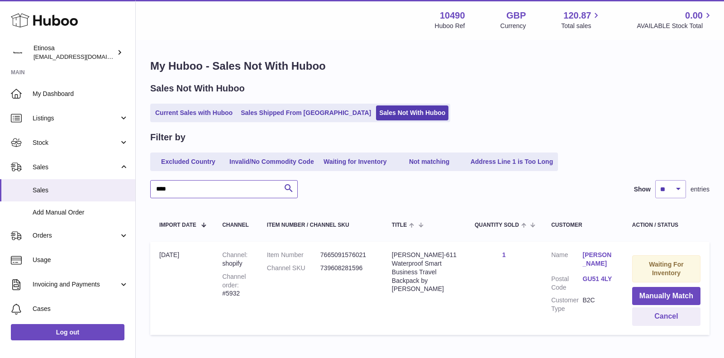
scroll to position [52, 0]
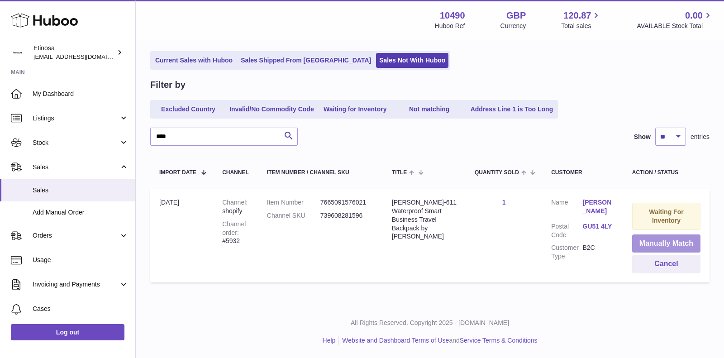
click at [653, 242] on button "Manually Match" at bounding box center [666, 243] width 68 height 19
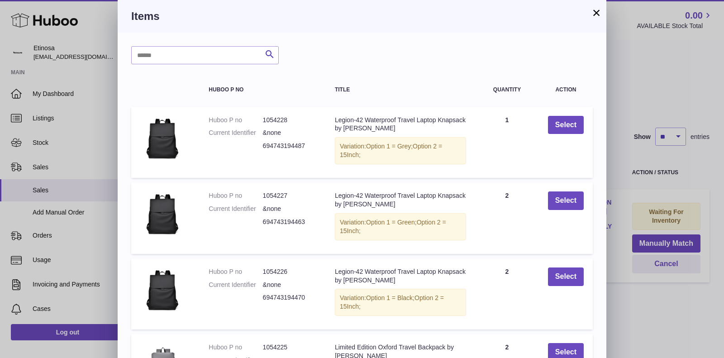
click at [595, 10] on button "×" at bounding box center [596, 12] width 11 height 11
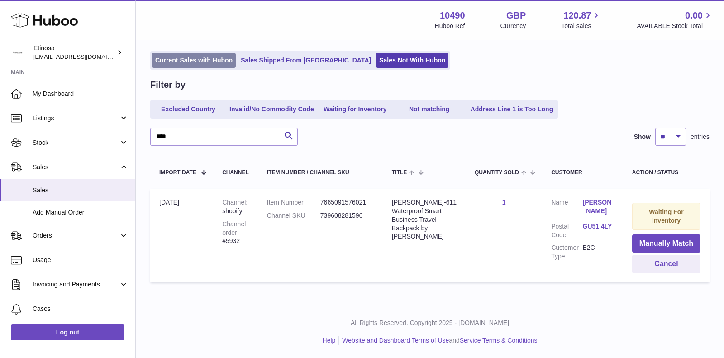
click at [204, 57] on link "Current Sales with Huboo" at bounding box center [194, 60] width 84 height 15
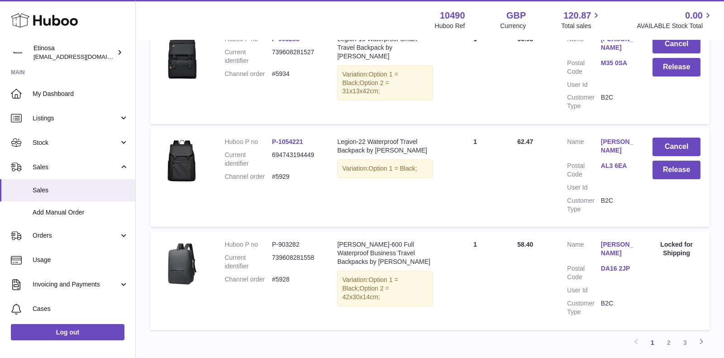
scroll to position [975, 0]
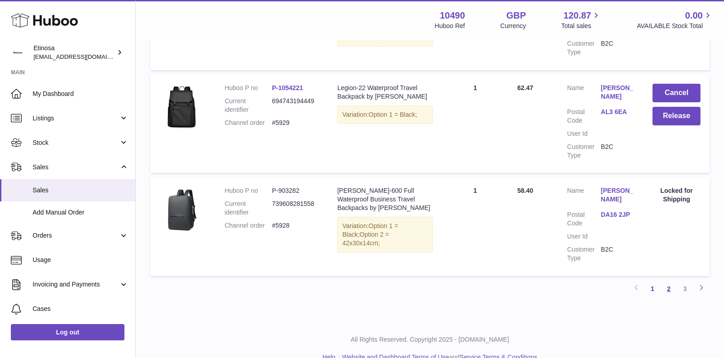
click at [666, 281] on link "2" at bounding box center [669, 289] width 16 height 16
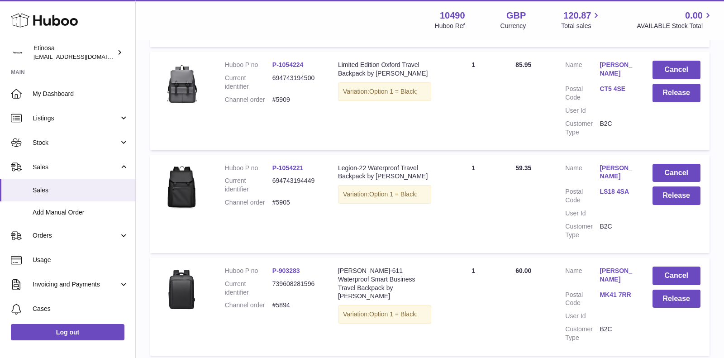
scroll to position [983, 0]
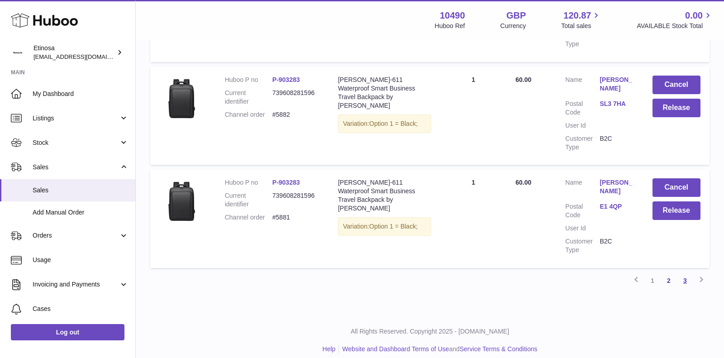
click at [686, 272] on link "3" at bounding box center [685, 280] width 16 height 16
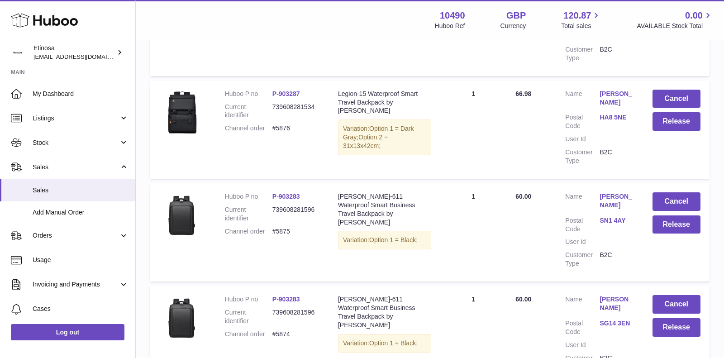
scroll to position [367, 0]
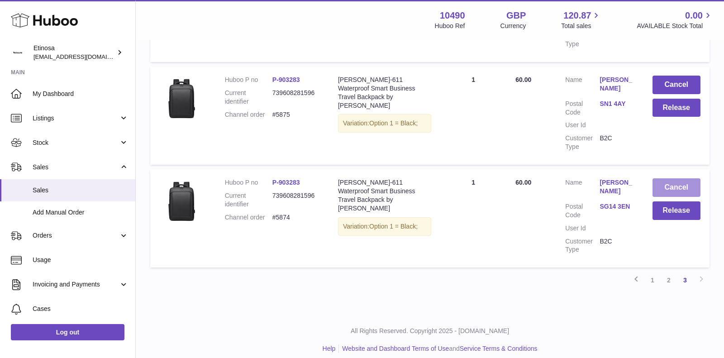
click at [668, 183] on button "Cancel" at bounding box center [677, 187] width 48 height 19
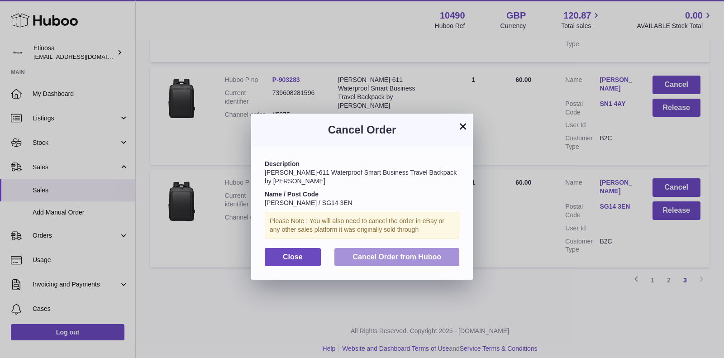
click at [436, 253] on span "Cancel Order from Huboo" at bounding box center [397, 257] width 89 height 8
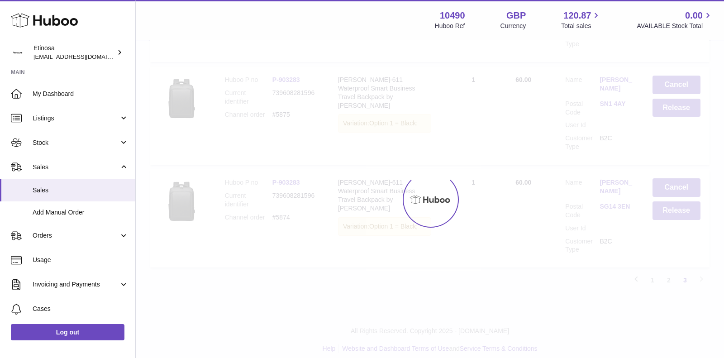
scroll to position [264, 0]
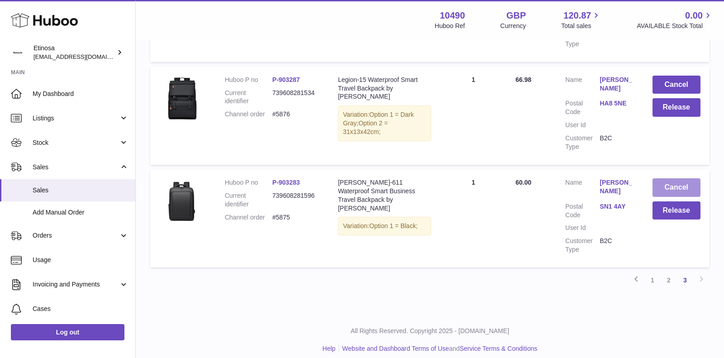
click at [666, 178] on button "Cancel" at bounding box center [677, 187] width 48 height 19
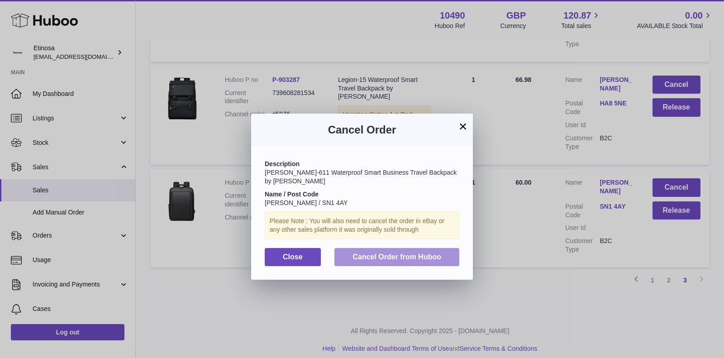
click at [429, 253] on span "Cancel Order from Huboo" at bounding box center [397, 257] width 89 height 8
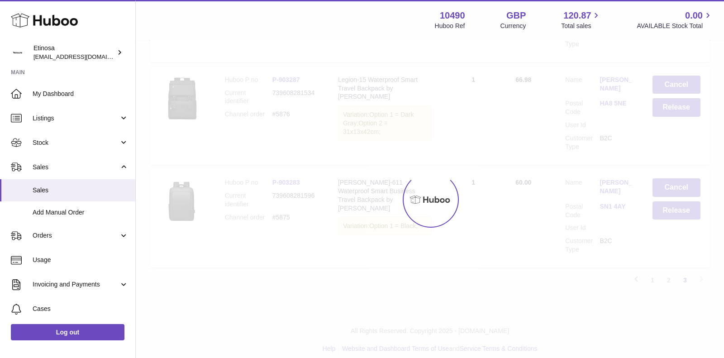
scroll to position [161, 0]
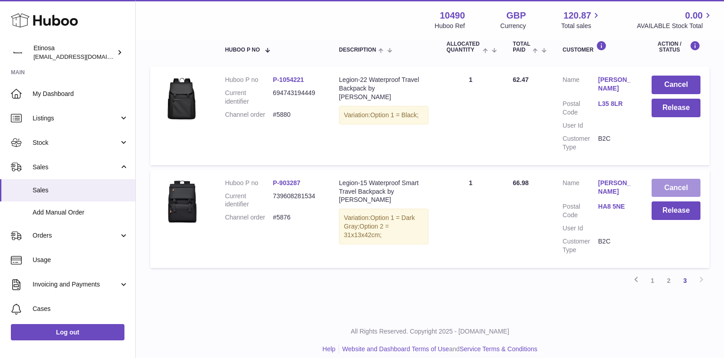
click at [661, 185] on button "Cancel" at bounding box center [676, 188] width 49 height 19
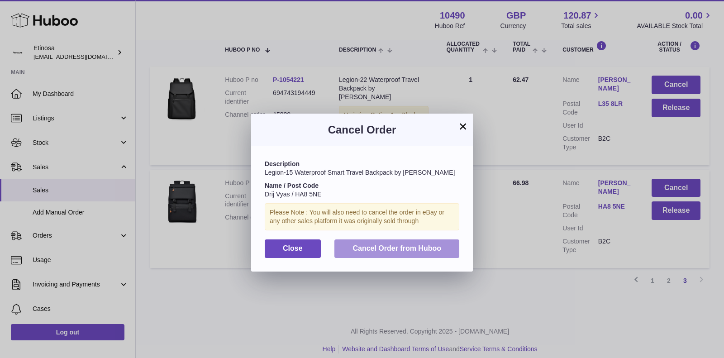
click at [389, 246] on span "Cancel Order from Huboo" at bounding box center [397, 248] width 89 height 8
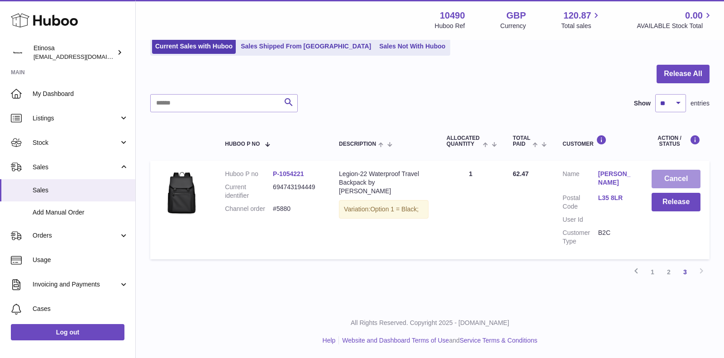
scroll to position [67, 0]
click at [679, 181] on button "Cancel" at bounding box center [676, 179] width 49 height 19
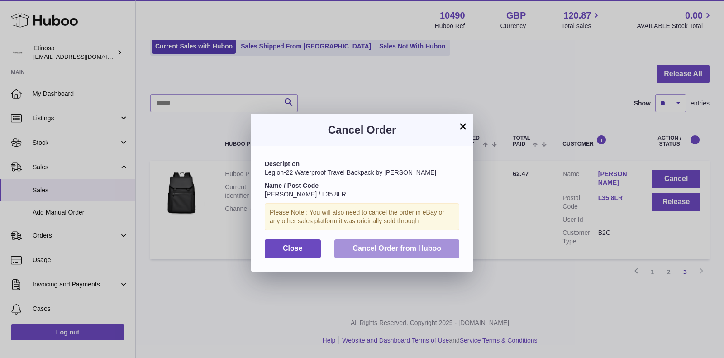
click at [378, 242] on button "Cancel Order from Huboo" at bounding box center [396, 248] width 125 height 19
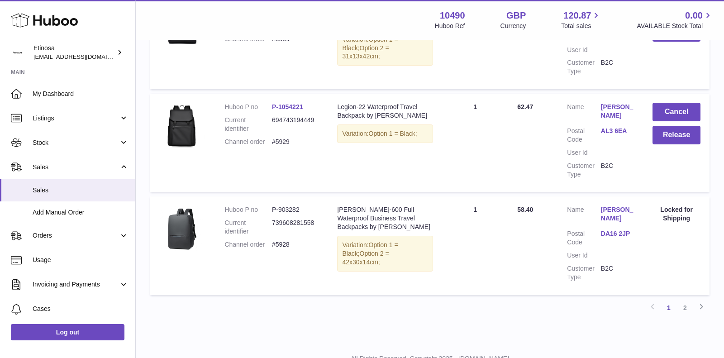
scroll to position [975, 0]
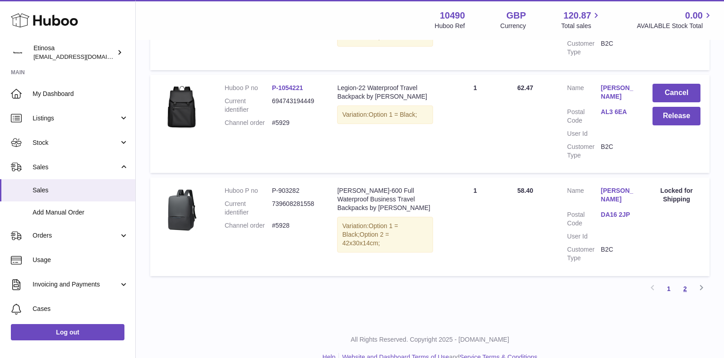
click at [686, 281] on link "2" at bounding box center [685, 289] width 16 height 16
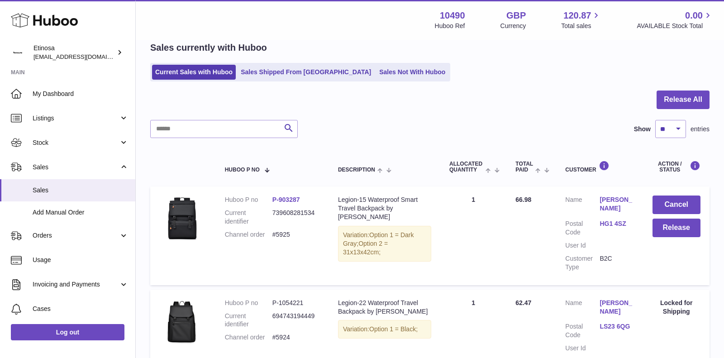
scroll to position [983, 0]
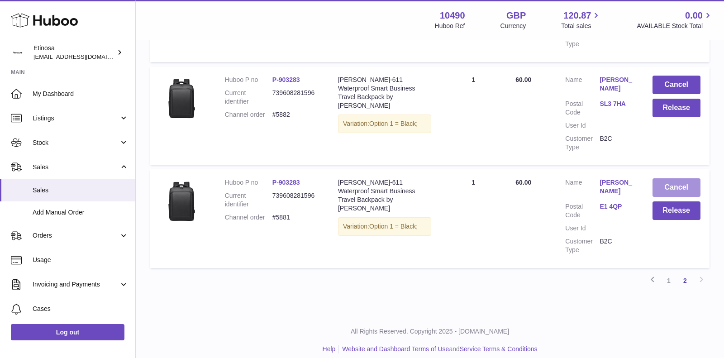
click at [667, 191] on button "Cancel" at bounding box center [677, 187] width 48 height 19
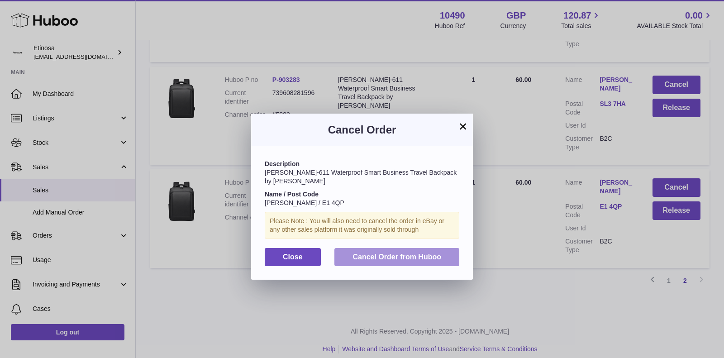
click at [411, 253] on span "Cancel Order from Huboo" at bounding box center [397, 257] width 89 height 8
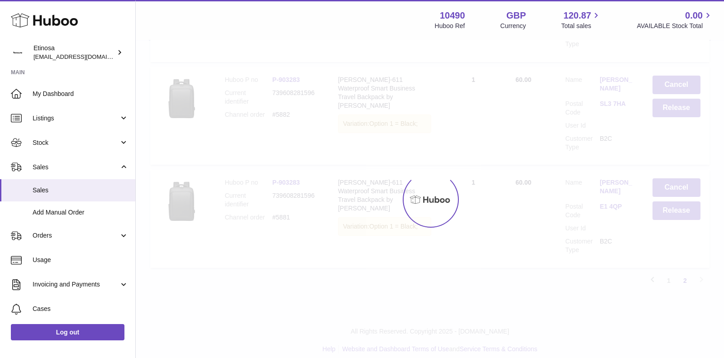
scroll to position [889, 0]
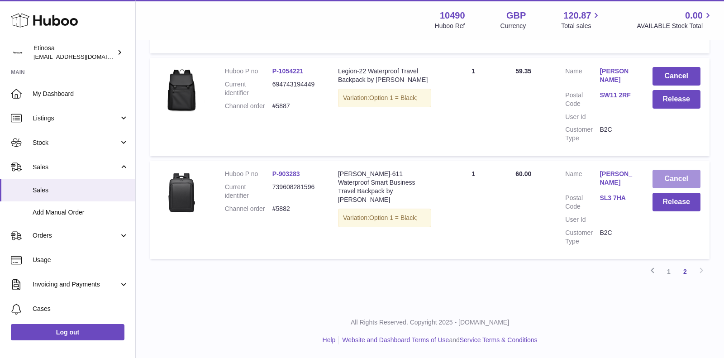
click at [671, 178] on button "Cancel" at bounding box center [677, 179] width 48 height 19
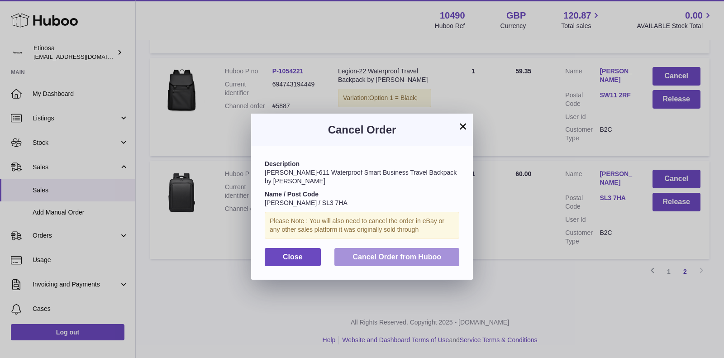
click at [379, 253] on span "Cancel Order from Huboo" at bounding box center [397, 257] width 89 height 8
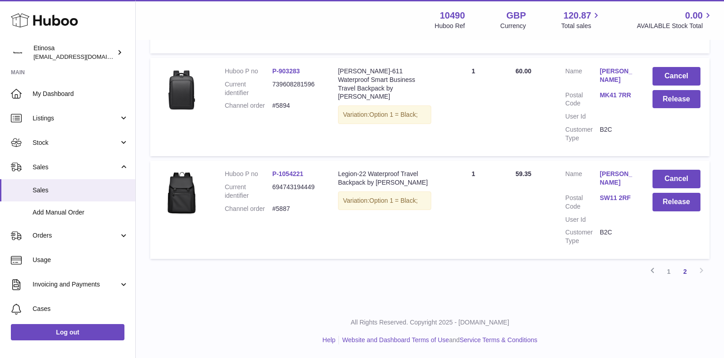
scroll to position [786, 0]
click at [680, 180] on button "Cancel" at bounding box center [677, 179] width 48 height 19
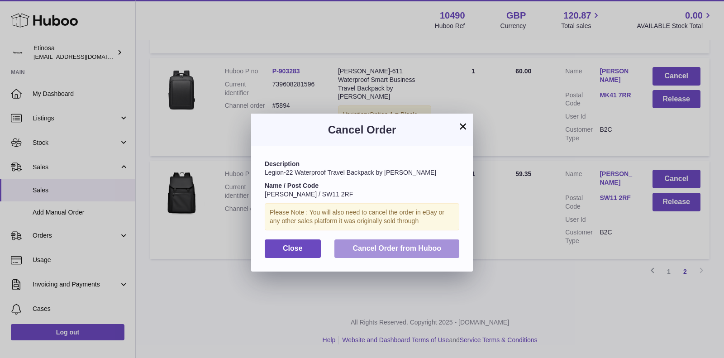
click at [436, 250] on span "Cancel Order from Huboo" at bounding box center [397, 248] width 89 height 8
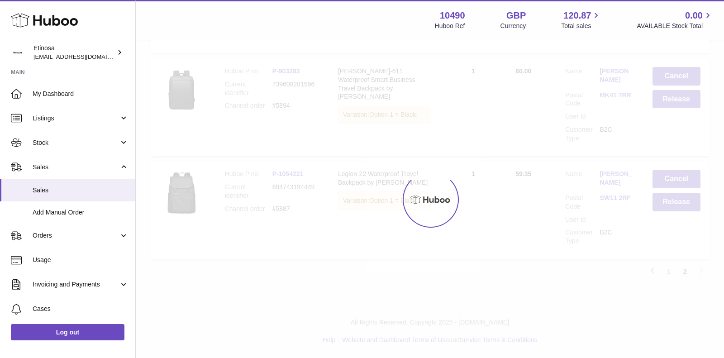
scroll to position [684, 0]
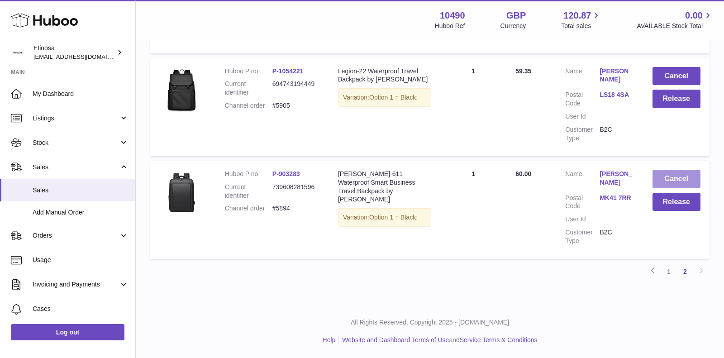
click at [670, 180] on button "Cancel" at bounding box center [677, 179] width 48 height 19
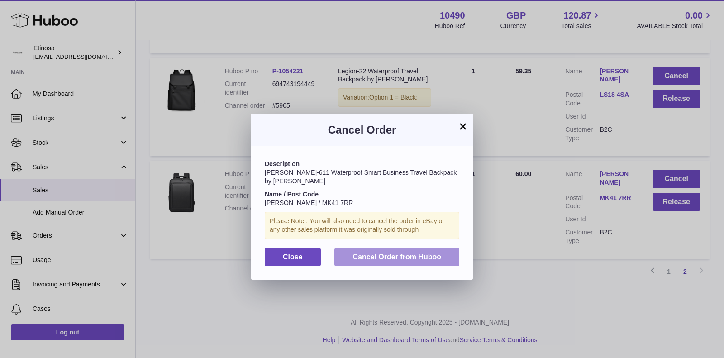
click at [413, 253] on span "Cancel Order from Huboo" at bounding box center [397, 257] width 89 height 8
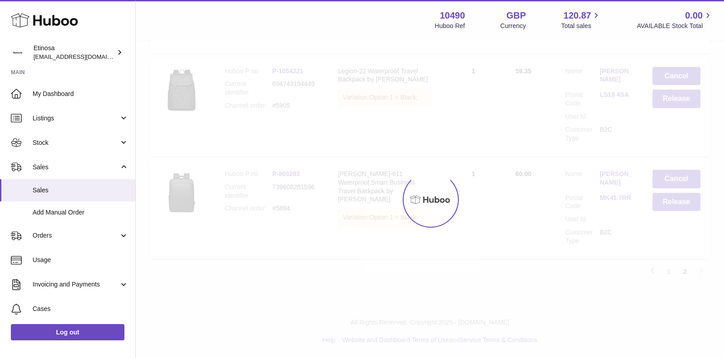
scroll to position [581, 0]
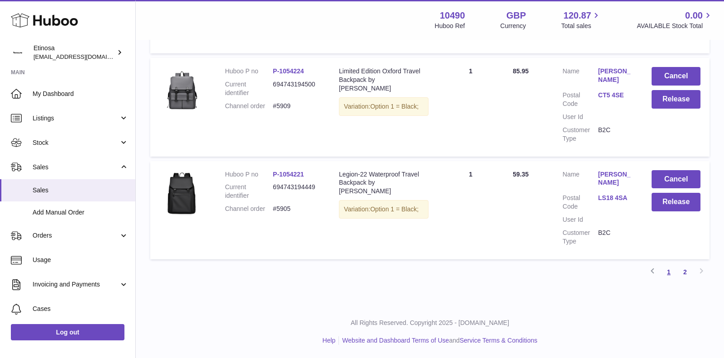
click at [667, 272] on link "1" at bounding box center [669, 272] width 16 height 16
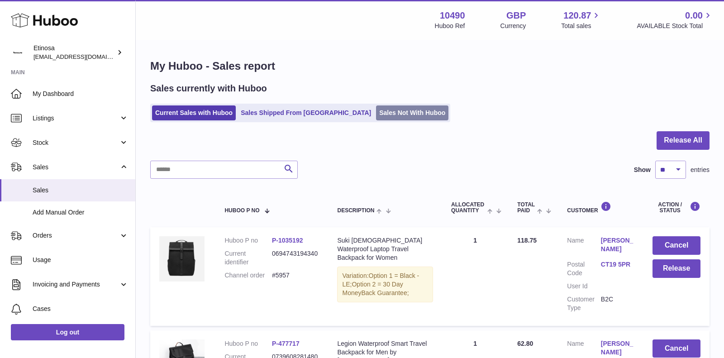
click at [376, 110] on link "Sales Not With Huboo" at bounding box center [412, 112] width 72 height 15
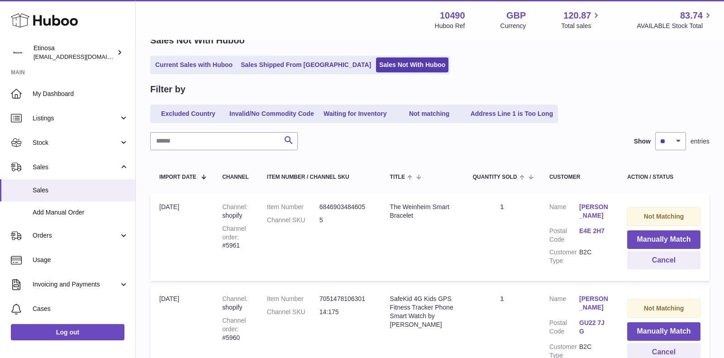
scroll to position [89, 0]
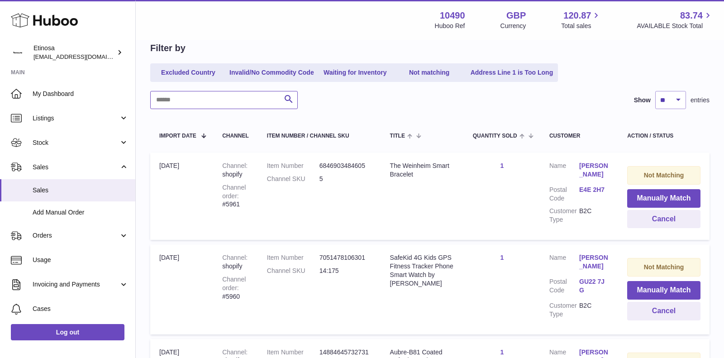
click at [233, 100] on input "text" at bounding box center [224, 100] width 148 height 18
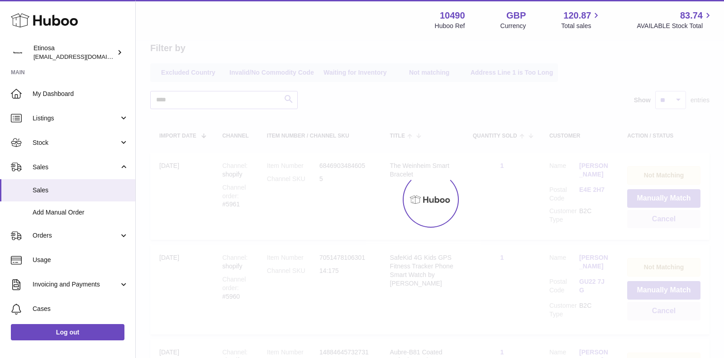
type input "****"
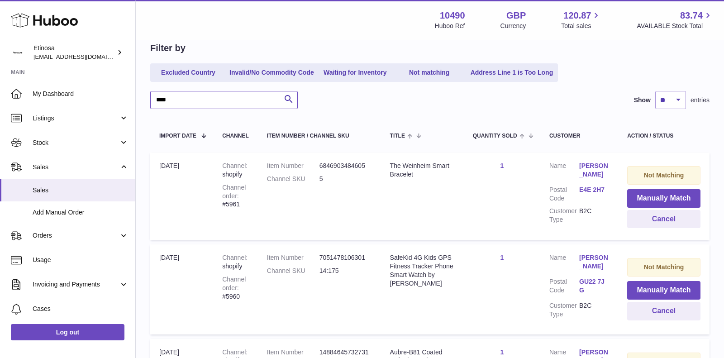
scroll to position [52, 0]
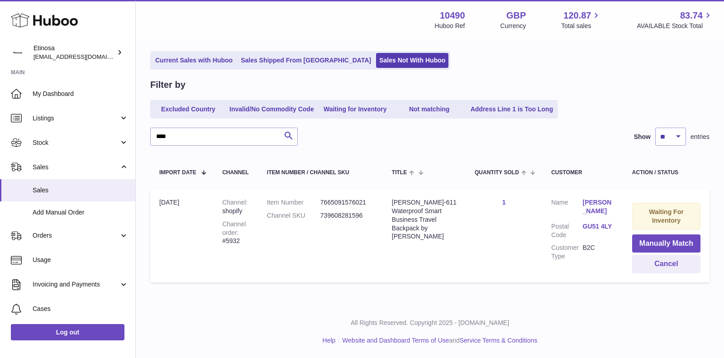
click at [590, 225] on link "GU51 4LY" at bounding box center [598, 226] width 31 height 9
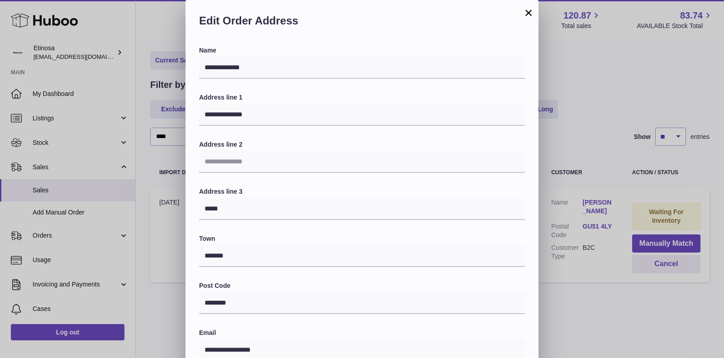
scroll to position [186, 0]
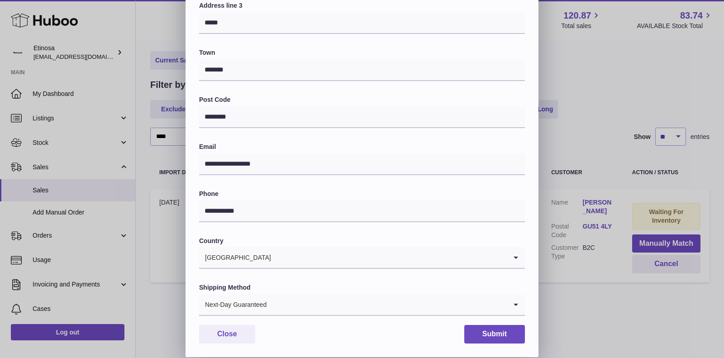
click at [378, 307] on input "Search for option" at bounding box center [387, 304] width 240 height 21
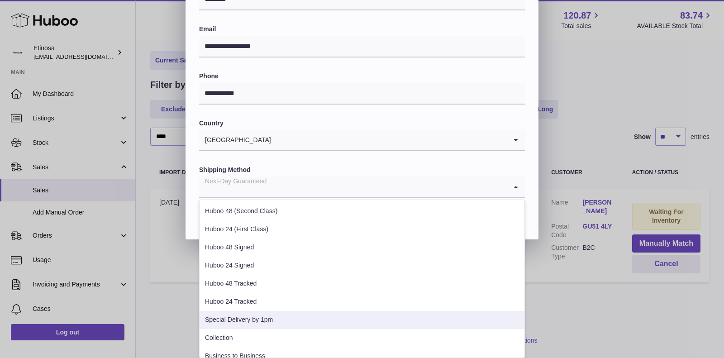
click at [293, 321] on li "Special Delivery by 1pm" at bounding box center [362, 320] width 325 height 18
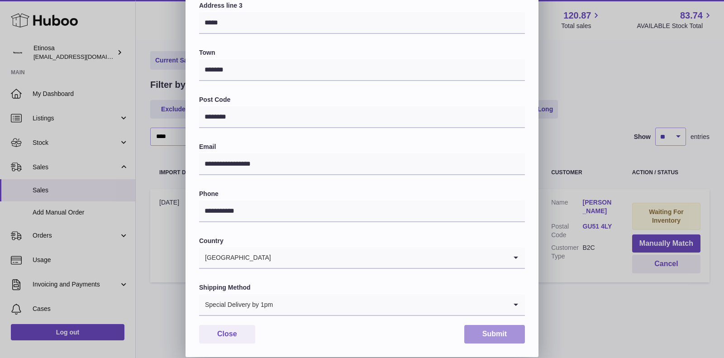
click at [500, 329] on button "Submit" at bounding box center [494, 334] width 61 height 19
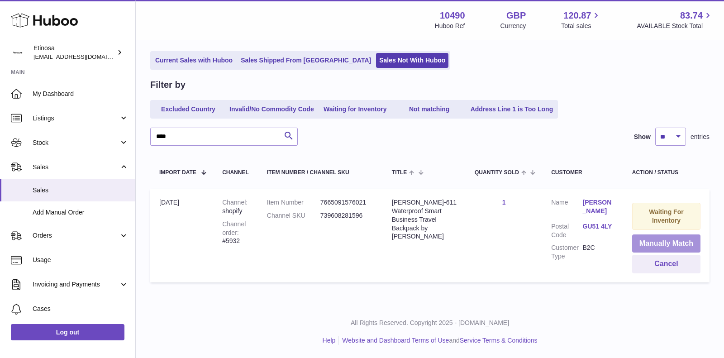
click at [652, 240] on button "Manually Match" at bounding box center [666, 243] width 68 height 19
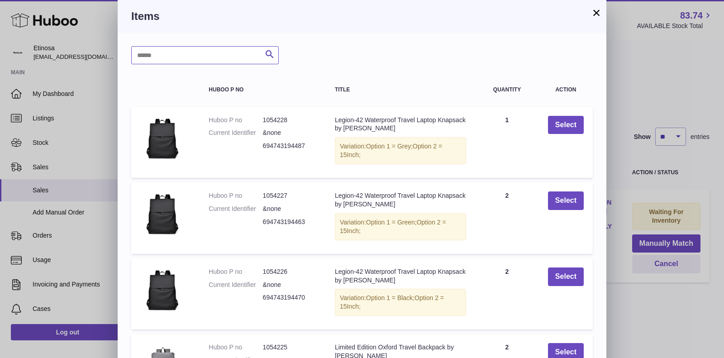
click at [180, 57] on input "text" at bounding box center [205, 55] width 148 height 18
type input "*********"
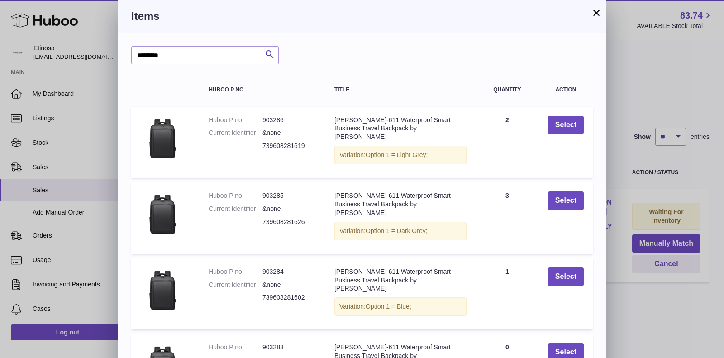
click at [594, 16] on button "×" at bounding box center [596, 12] width 11 height 11
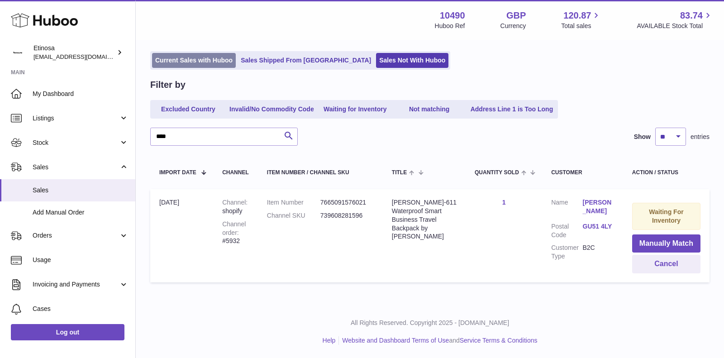
click at [178, 62] on link "Current Sales with Huboo" at bounding box center [194, 60] width 84 height 15
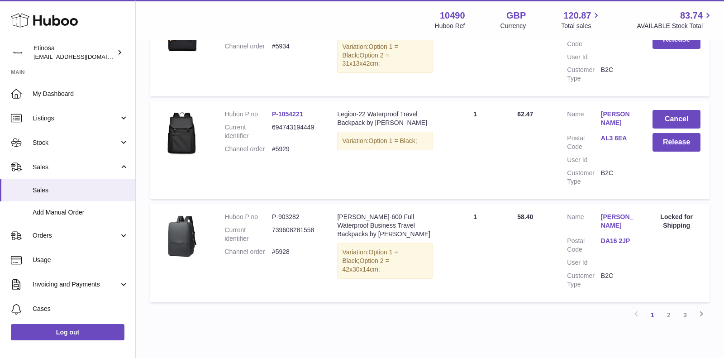
scroll to position [975, 0]
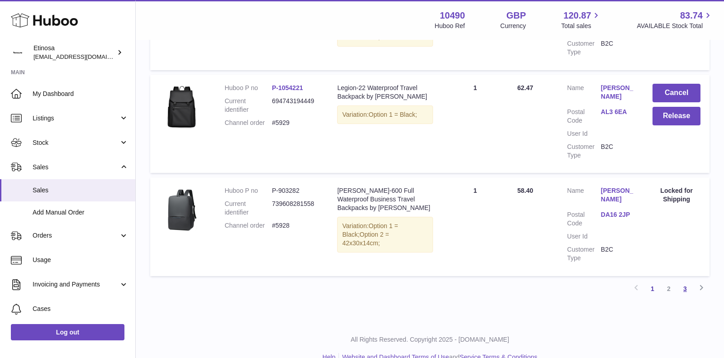
click at [684, 281] on link "3" at bounding box center [685, 289] width 16 height 16
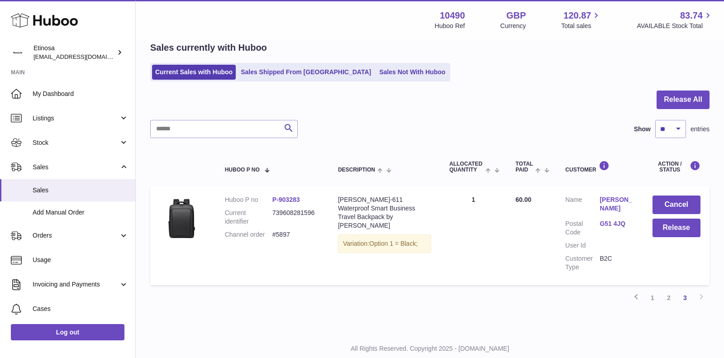
scroll to position [67, 0]
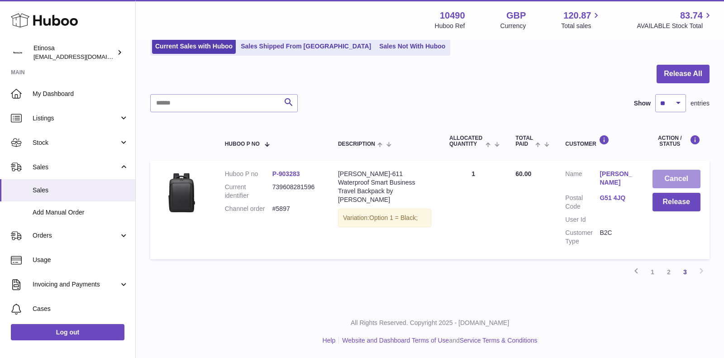
click at [666, 175] on button "Cancel" at bounding box center [677, 179] width 48 height 19
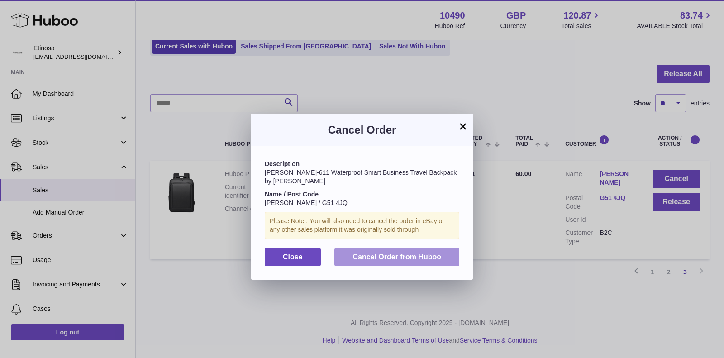
click at [384, 253] on span "Cancel Order from Huboo" at bounding box center [397, 257] width 89 height 8
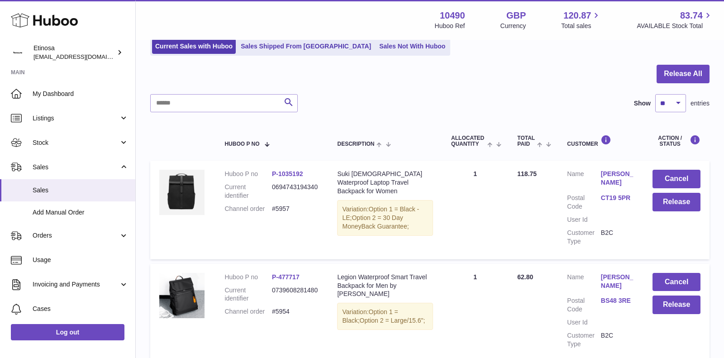
scroll to position [975, 0]
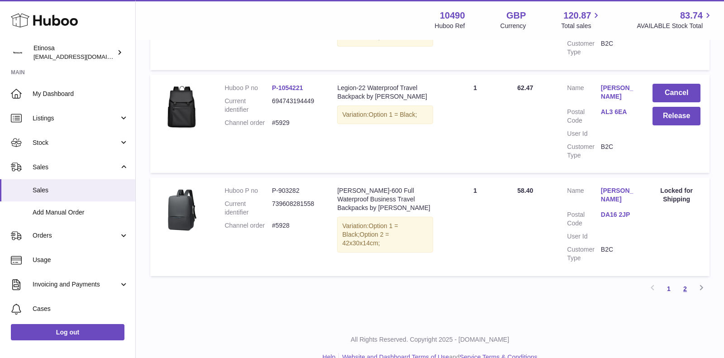
click at [683, 281] on link "2" at bounding box center [685, 289] width 16 height 16
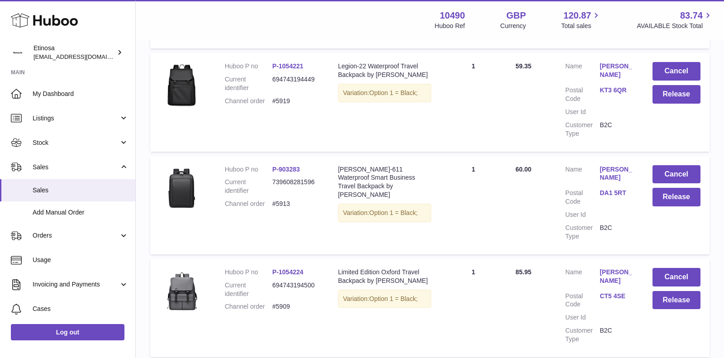
scroll to position [983, 0]
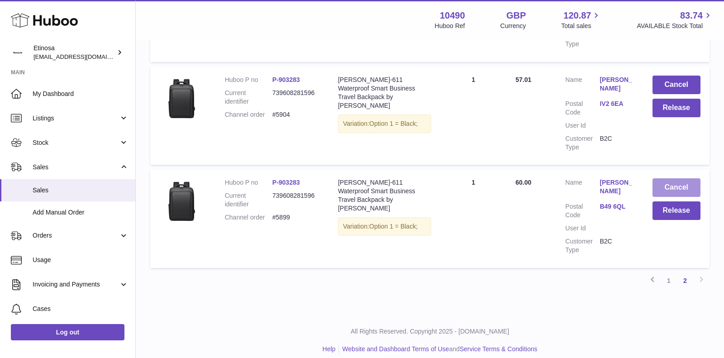
click at [676, 178] on button "Cancel" at bounding box center [677, 187] width 48 height 19
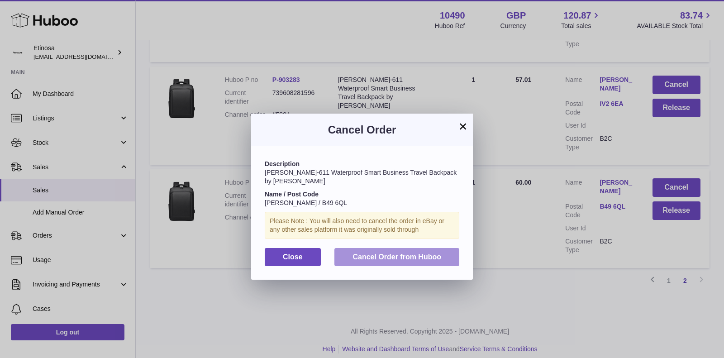
click at [418, 253] on span "Cancel Order from Huboo" at bounding box center [397, 257] width 89 height 8
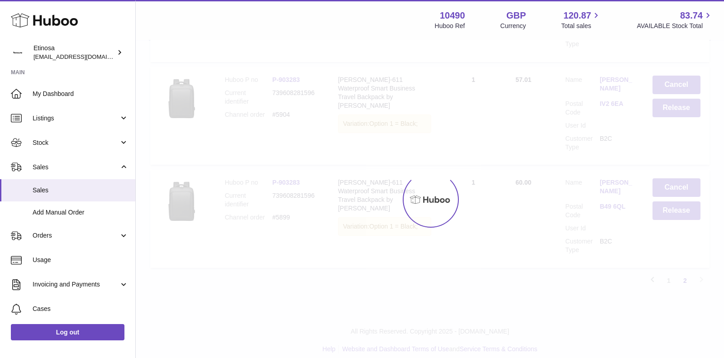
scroll to position [881, 0]
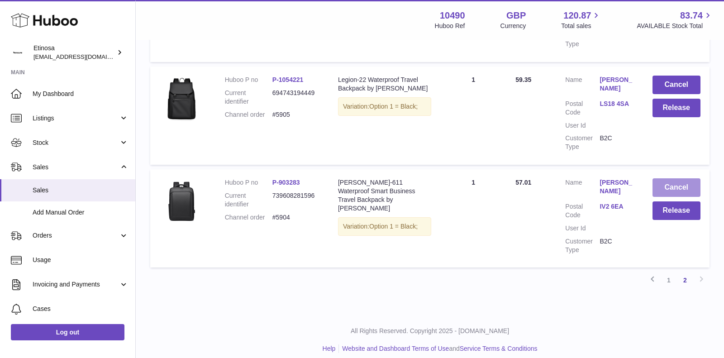
click at [666, 178] on button "Cancel" at bounding box center [677, 187] width 48 height 19
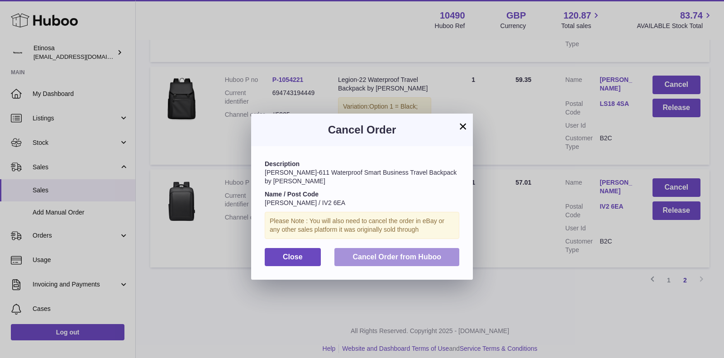
click at [386, 253] on span "Cancel Order from Huboo" at bounding box center [397, 257] width 89 height 8
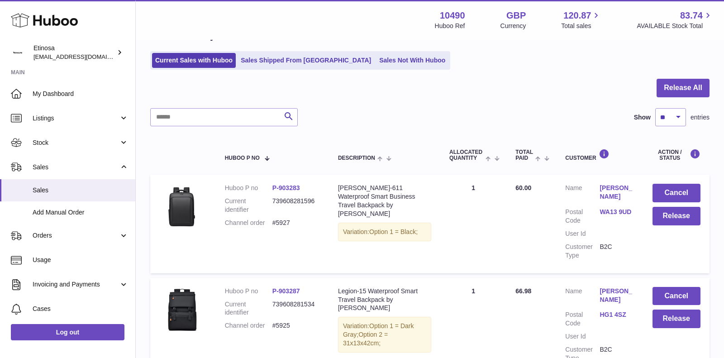
scroll to position [74, 0]
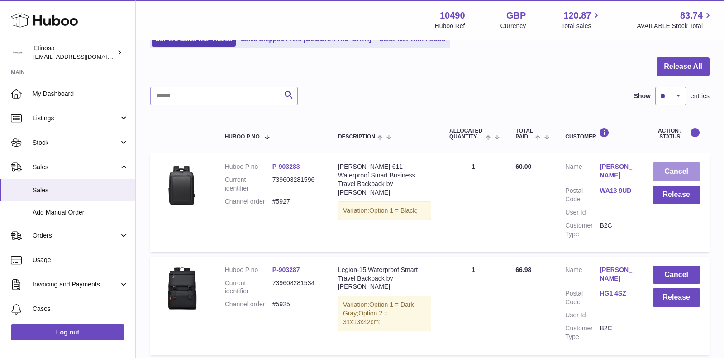
click at [670, 171] on button "Cancel" at bounding box center [677, 171] width 48 height 19
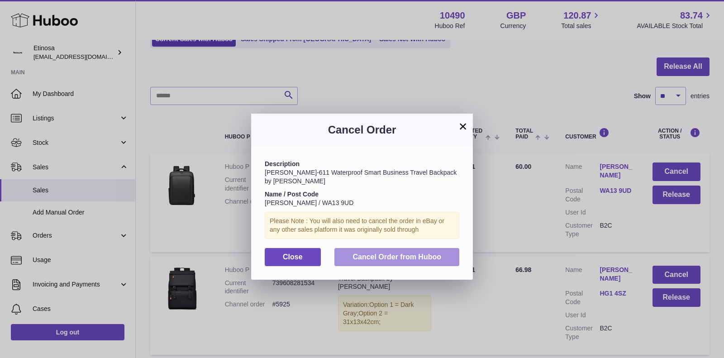
click at [436, 252] on button "Cancel Order from Huboo" at bounding box center [396, 257] width 125 height 19
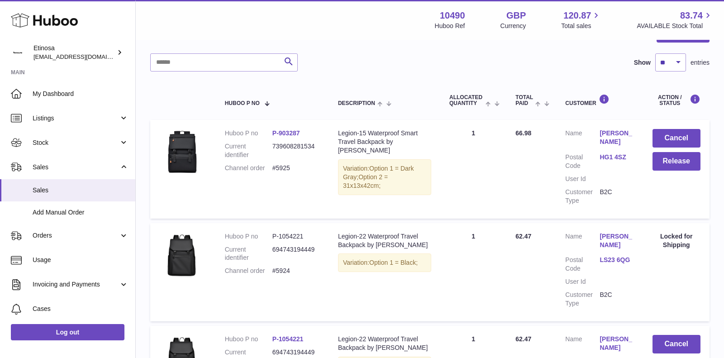
scroll to position [109, 0]
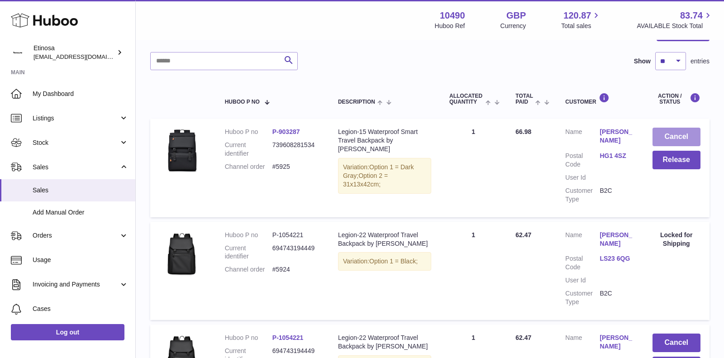
click at [676, 136] on button "Cancel" at bounding box center [677, 137] width 48 height 19
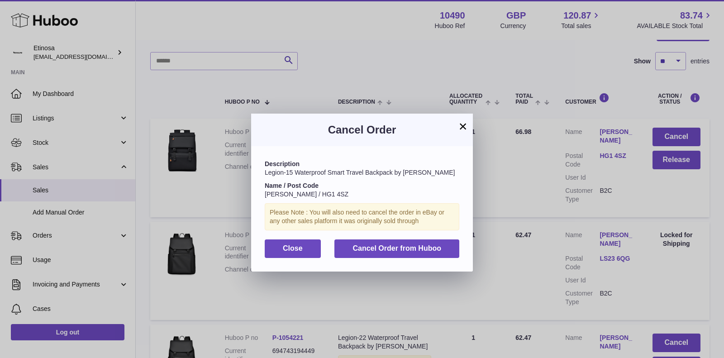
click at [463, 127] on button "×" at bounding box center [462, 126] width 11 height 11
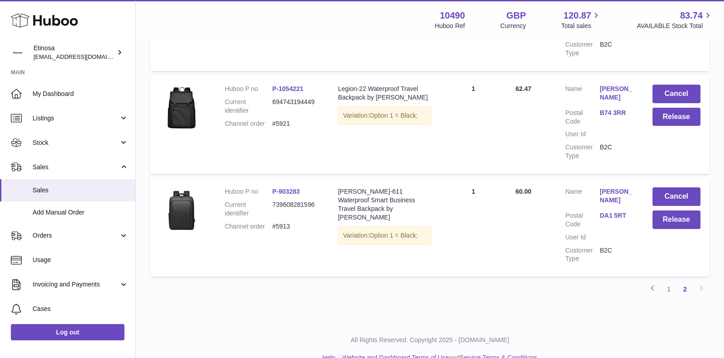
scroll to position [354, 0]
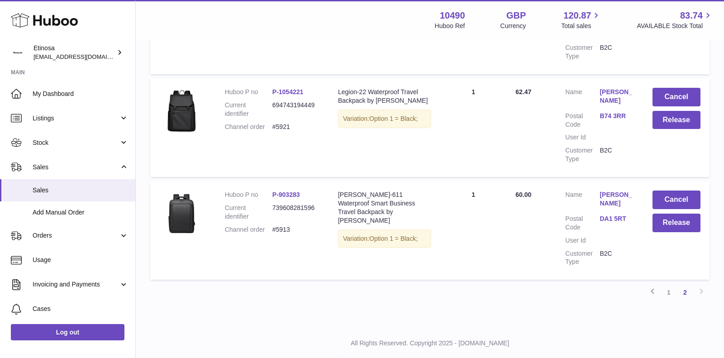
drag, startPoint x: 591, startPoint y: 192, endPoint x: 633, endPoint y: 193, distance: 41.7
click at [633, 193] on dl "Customer Name Tore Turtak Postal Code DA1 5RT User Id Customer Type B2C" at bounding box center [599, 231] width 69 height 80
copy dl "[PERSON_NAME]"
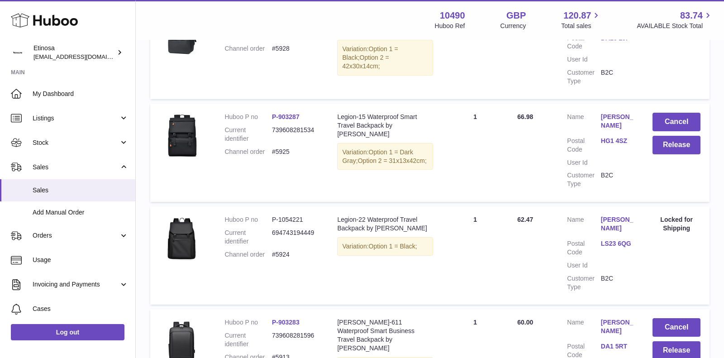
scroll to position [952, 0]
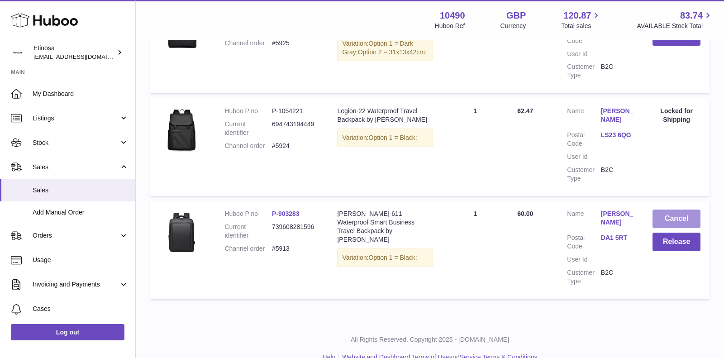
click at [686, 210] on button "Cancel" at bounding box center [677, 219] width 48 height 19
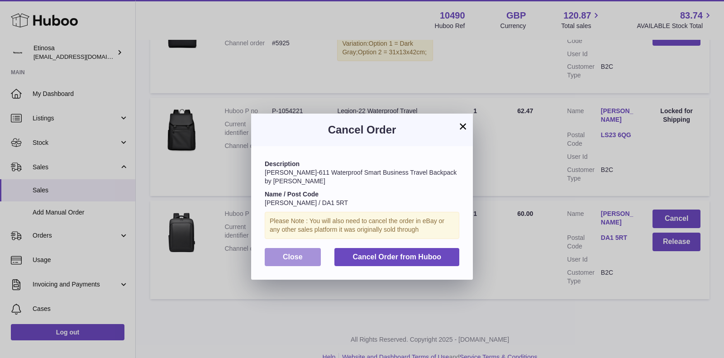
click at [301, 253] on span "Close" at bounding box center [293, 257] width 20 height 8
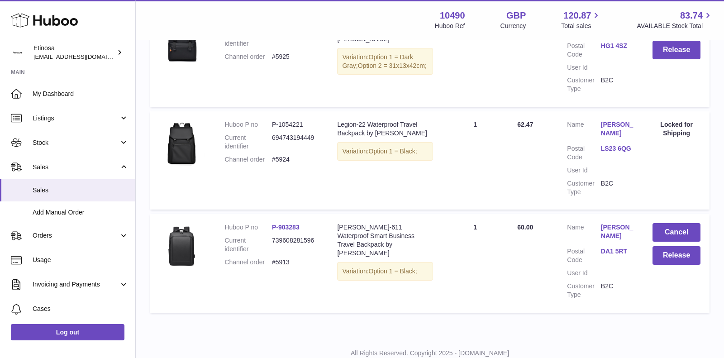
scroll to position [933, 0]
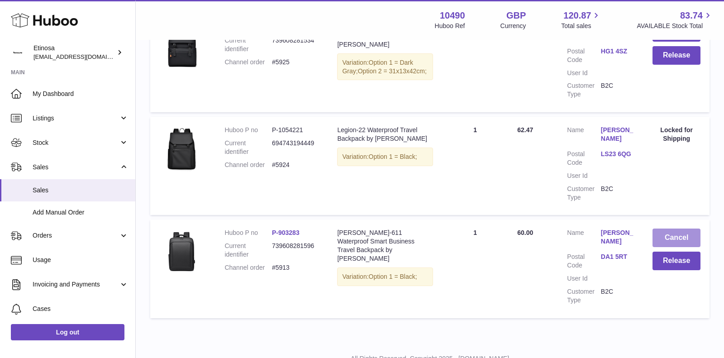
click at [653, 229] on button "Cancel" at bounding box center [677, 238] width 48 height 19
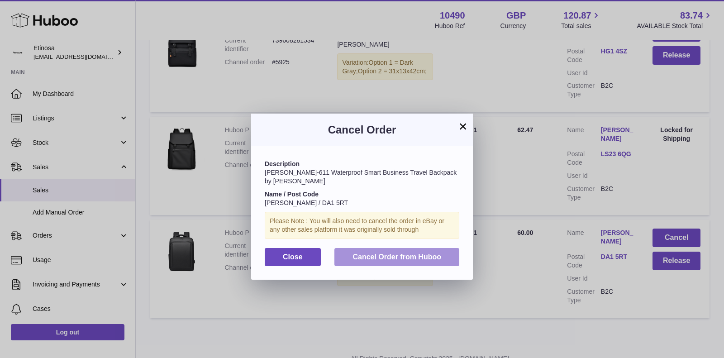
click at [390, 253] on span "Cancel Order from Huboo" at bounding box center [397, 257] width 89 height 8
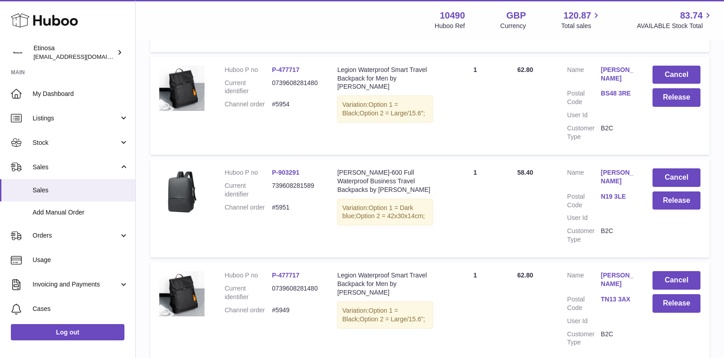
scroll to position [121, 0]
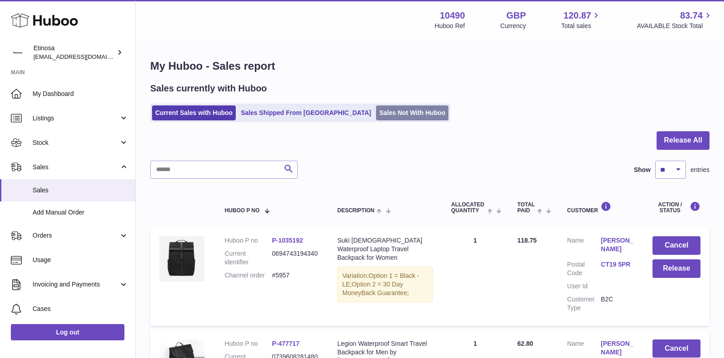
click at [376, 112] on link "Sales Not With Huboo" at bounding box center [412, 112] width 72 height 15
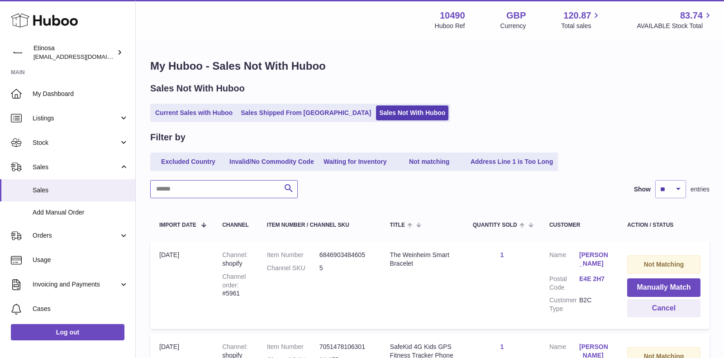
click at [258, 191] on input "text" at bounding box center [224, 189] width 148 height 18
type input "****"
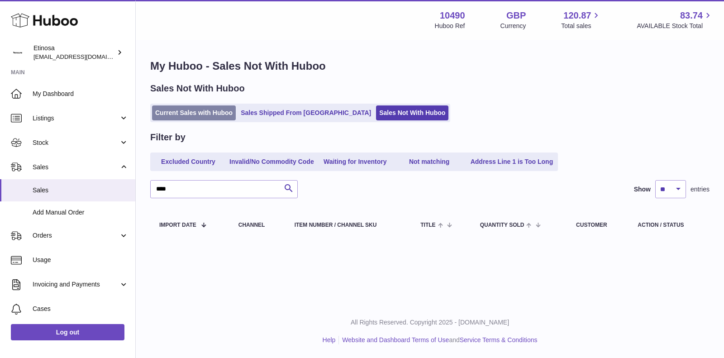
click at [199, 112] on link "Current Sales with Huboo" at bounding box center [194, 112] width 84 height 15
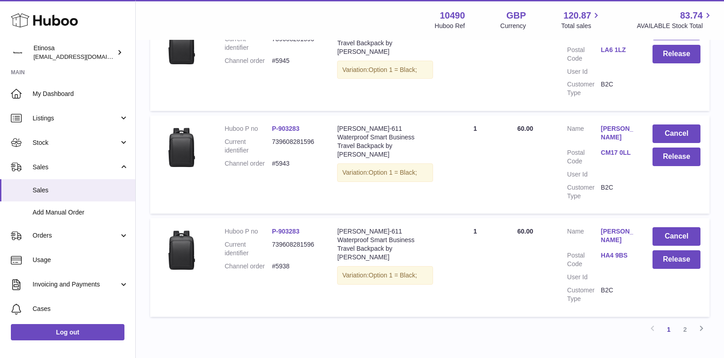
scroll to position [975, 0]
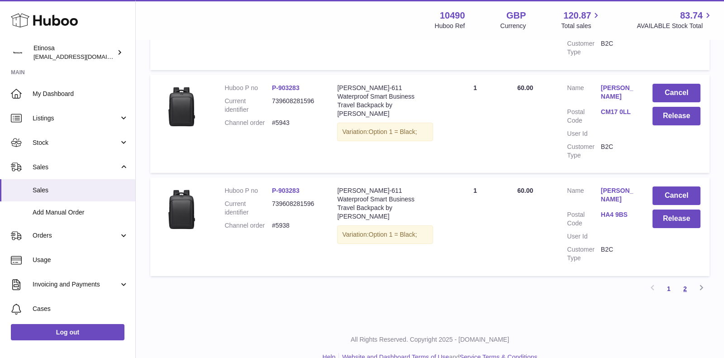
click at [684, 281] on link "2" at bounding box center [685, 289] width 16 height 16
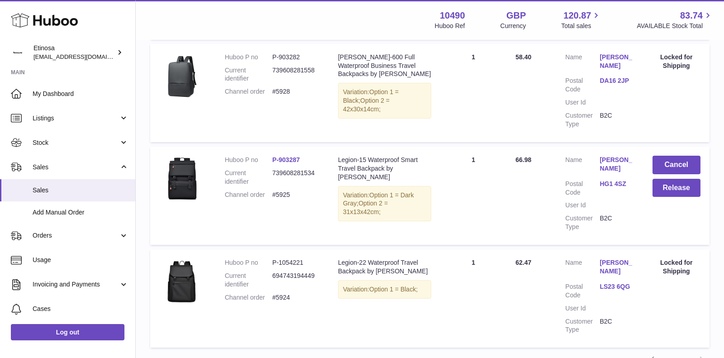
scroll to position [283, 0]
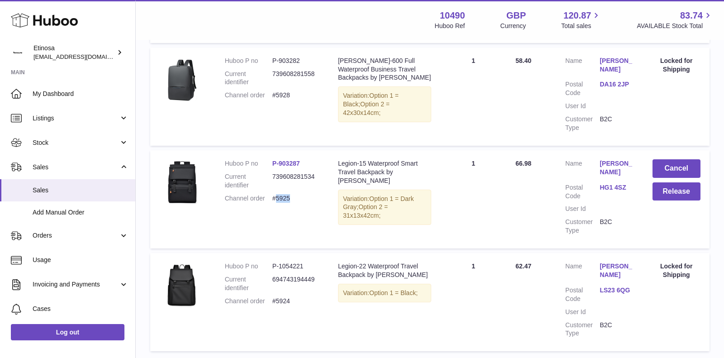
drag, startPoint x: 295, startPoint y: 197, endPoint x: 277, endPoint y: 197, distance: 18.1
click at [277, 197] on dd "#5925" at bounding box center [296, 198] width 48 height 9
copy dd "5925"
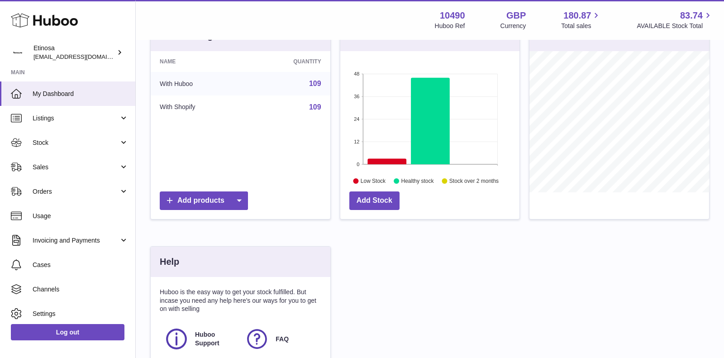
scroll to position [234, 0]
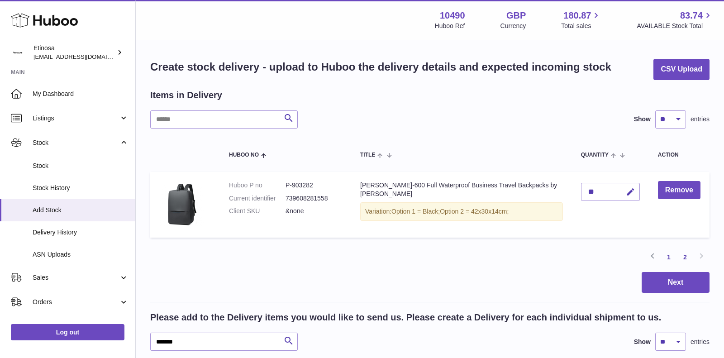
click at [667, 259] on link "1" at bounding box center [669, 257] width 16 height 16
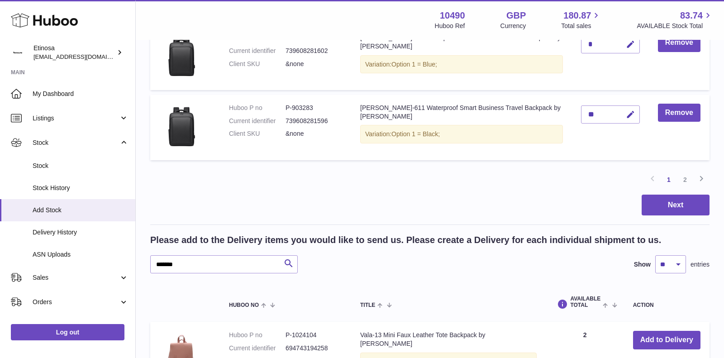
scroll to position [869, 0]
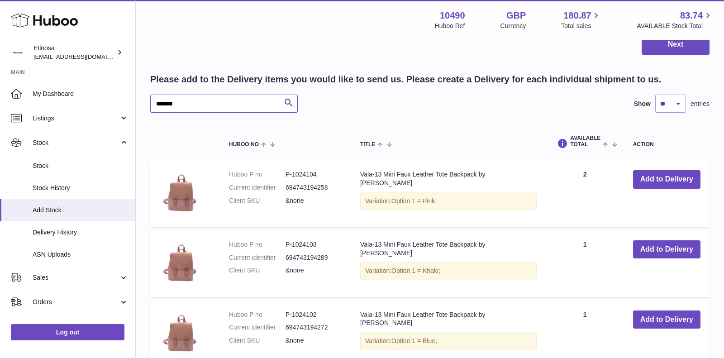
drag, startPoint x: 212, startPoint y: 105, endPoint x: 130, endPoint y: 75, distance: 87.3
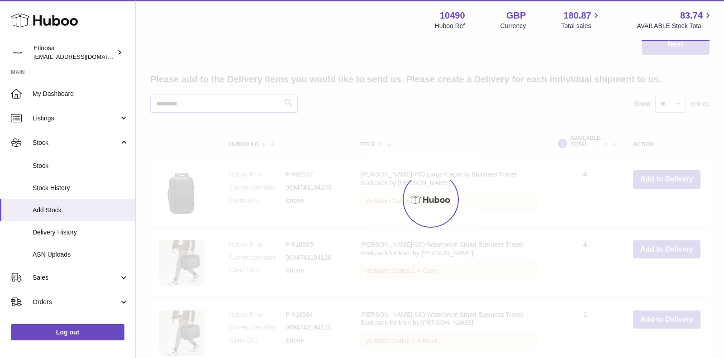
scroll to position [835, 0]
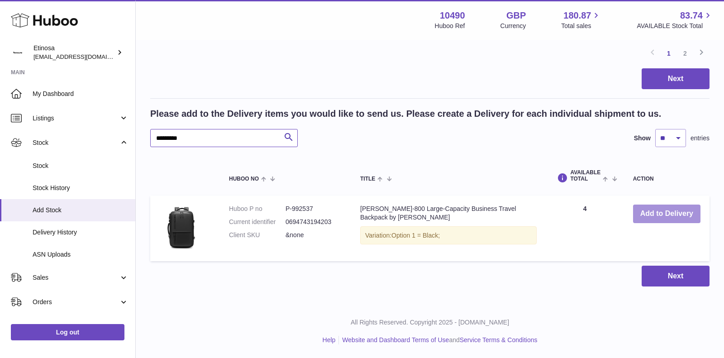
type input "*********"
click at [666, 212] on button "Add to Delivery" at bounding box center [666, 214] width 67 height 19
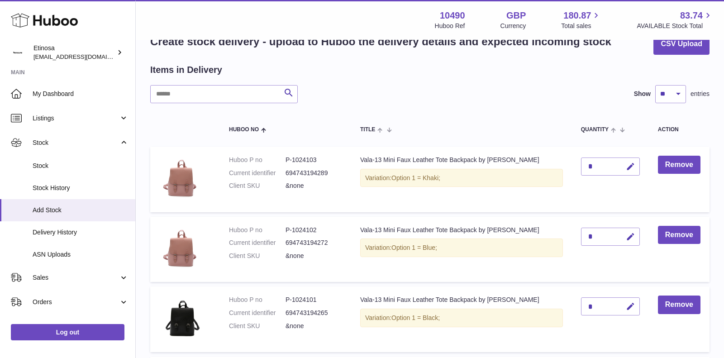
scroll to position [198, 0]
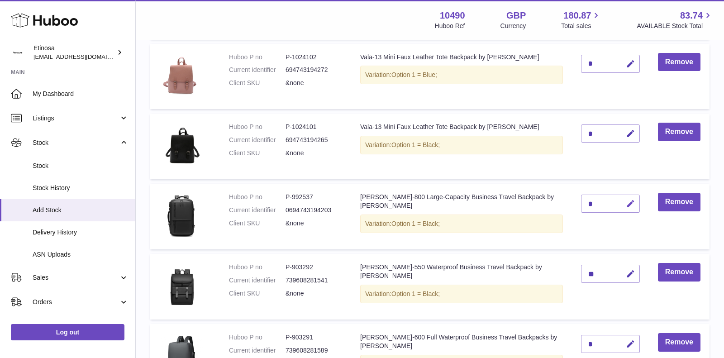
click at [626, 205] on icon "button" at bounding box center [631, 204] width 10 height 10
type input "*"
click at [627, 200] on icon "submit" at bounding box center [631, 204] width 8 height 8
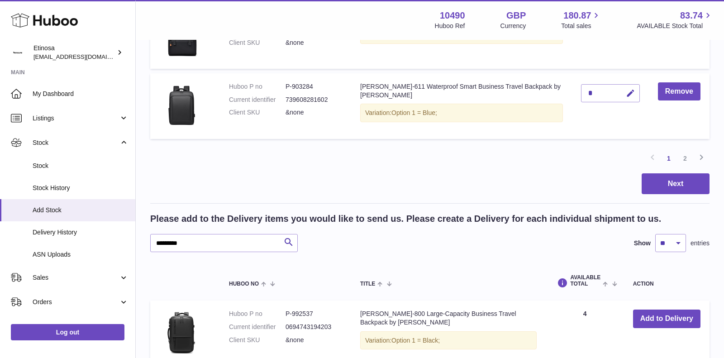
scroll to position [737, 0]
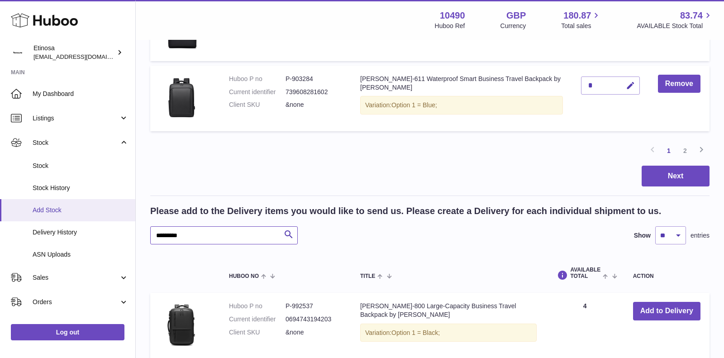
drag, startPoint x: 181, startPoint y: 238, endPoint x: 114, endPoint y: 220, distance: 69.4
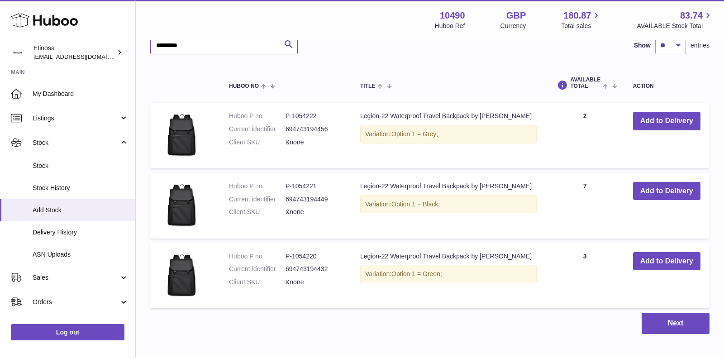
scroll to position [928, 0]
type input "*********"
click at [653, 120] on button "Add to Delivery" at bounding box center [666, 120] width 67 height 19
click at [655, 191] on button "Add to Delivery" at bounding box center [666, 190] width 67 height 19
click at [659, 259] on button "Add to Delivery" at bounding box center [666, 261] width 67 height 19
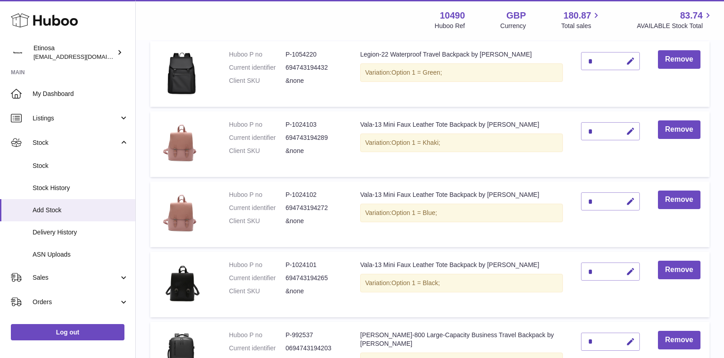
scroll to position [78, 0]
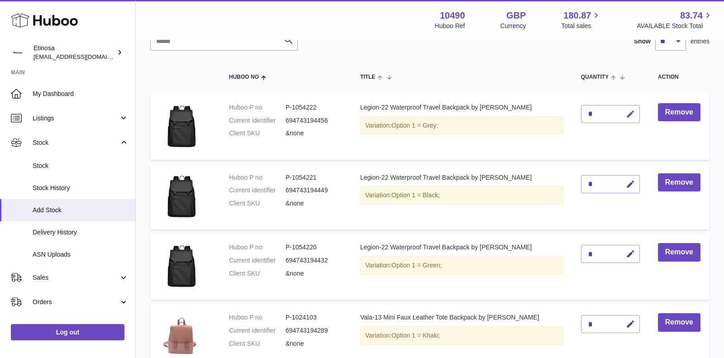
click at [626, 114] on icon "button" at bounding box center [631, 115] width 10 height 10
type input "*"
click at [627, 113] on icon "submit" at bounding box center [631, 114] width 8 height 8
click at [626, 186] on icon "button" at bounding box center [631, 185] width 10 height 10
type input "**"
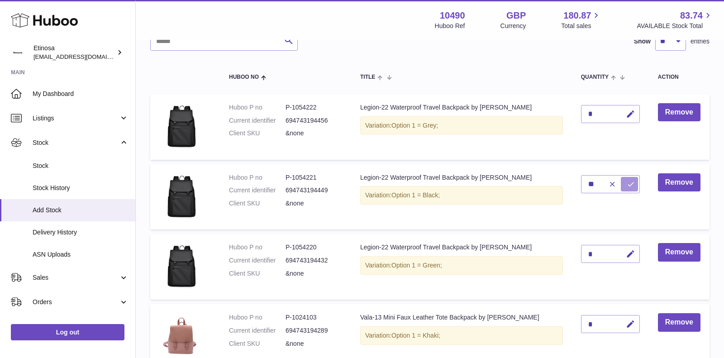
click at [627, 181] on icon "submit" at bounding box center [631, 184] width 8 height 8
click at [626, 252] on icon "button" at bounding box center [631, 254] width 10 height 10
type input "*"
click at [629, 252] on icon "submit" at bounding box center [631, 254] width 8 height 8
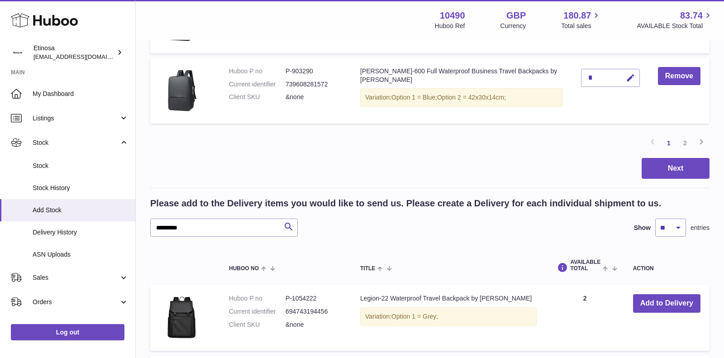
scroll to position [776, 0]
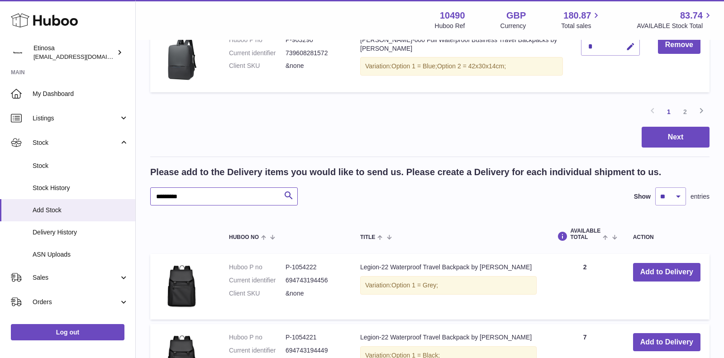
click at [238, 193] on input "*********" at bounding box center [224, 196] width 148 height 18
click at [226, 196] on input "*********" at bounding box center [224, 196] width 148 height 18
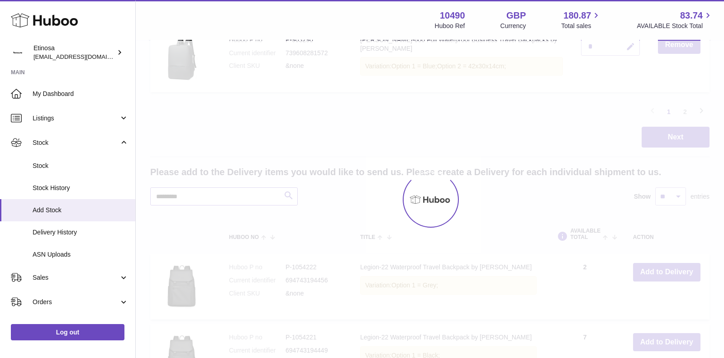
type input "*********"
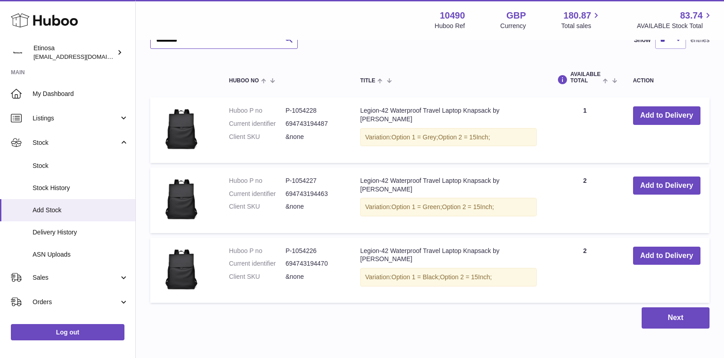
scroll to position [975, 0]
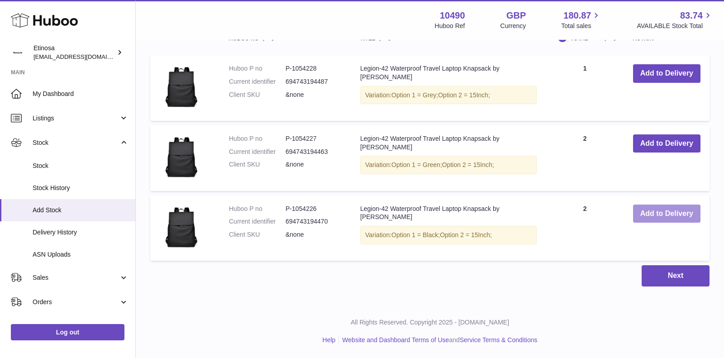
click at [649, 210] on button "Add to Delivery" at bounding box center [666, 214] width 67 height 19
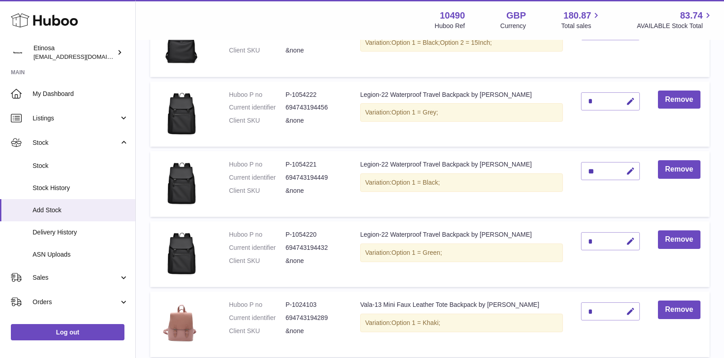
scroll to position [115, 0]
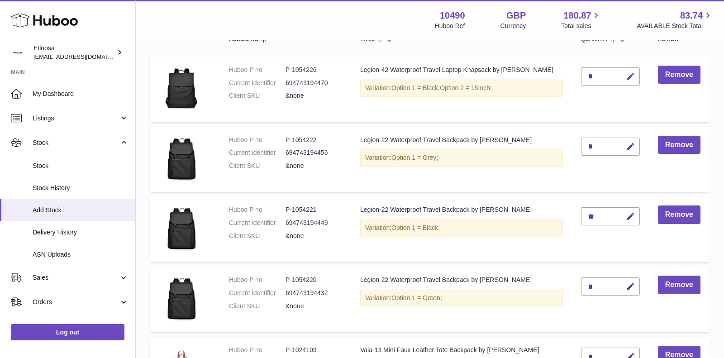
click at [626, 74] on icon "button" at bounding box center [631, 77] width 10 height 10
type input "*"
click at [627, 73] on icon "submit" at bounding box center [631, 76] width 8 height 8
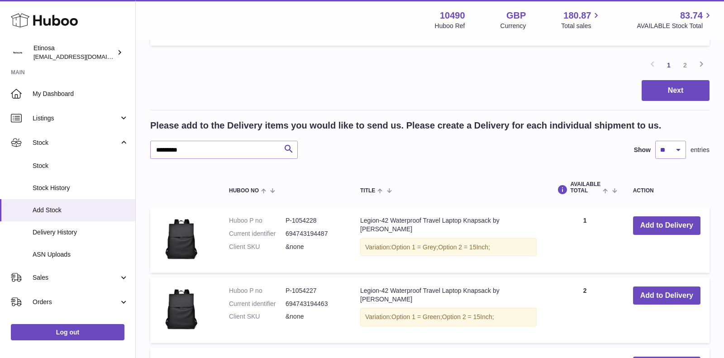
scroll to position [812, 0]
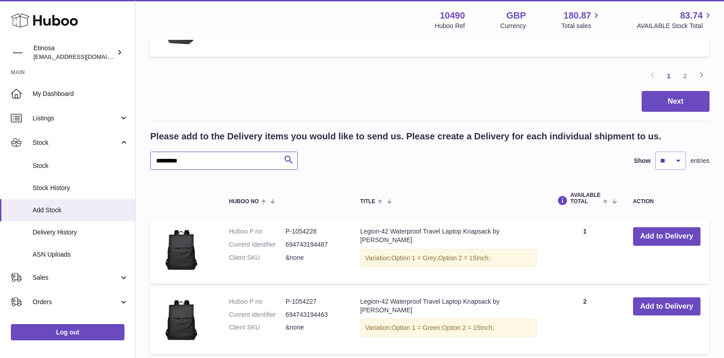
click at [220, 168] on input "*********" at bounding box center [224, 161] width 148 height 18
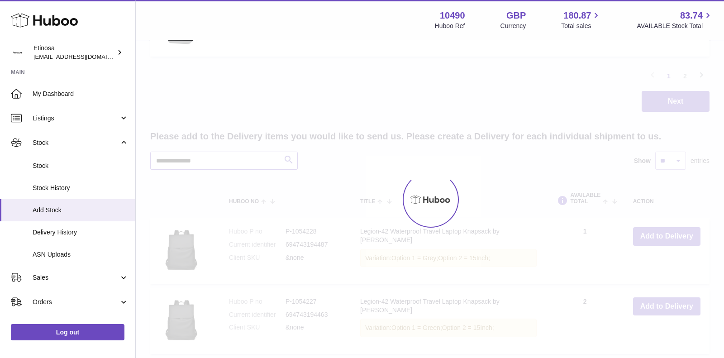
type input "**********"
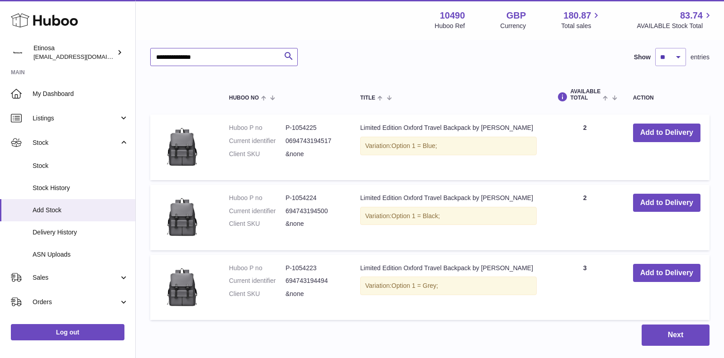
scroll to position [929, 0]
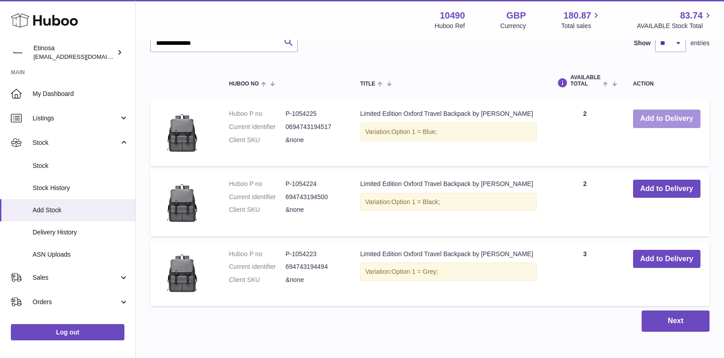
click at [668, 124] on button "Add to Delivery" at bounding box center [666, 119] width 67 height 19
click at [653, 188] on button "Add to Delivery" at bounding box center [666, 189] width 67 height 19
click at [648, 253] on button "Add to Delivery" at bounding box center [666, 259] width 67 height 19
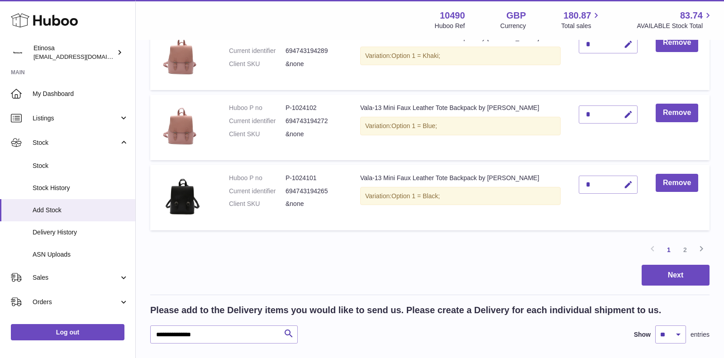
scroll to position [676, 0]
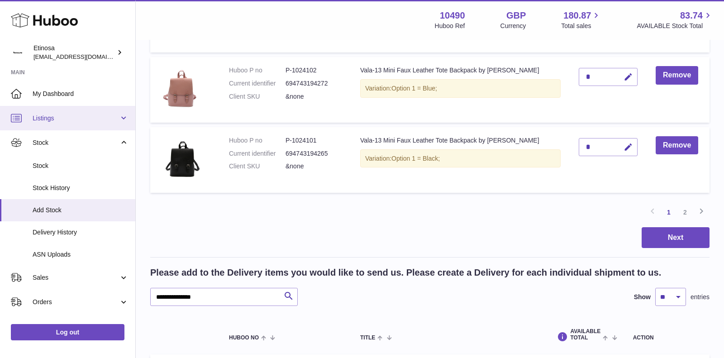
click at [114, 120] on span "Listings" at bounding box center [76, 118] width 86 height 9
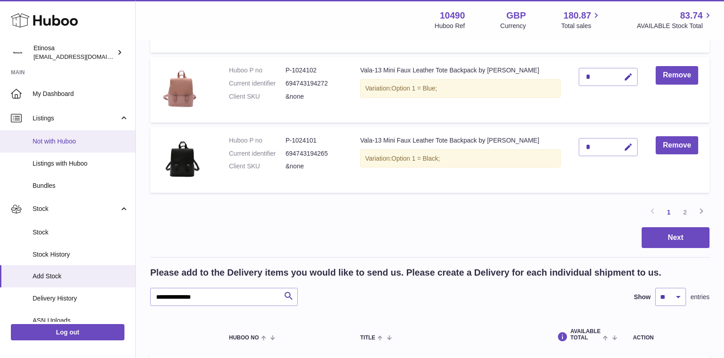
click at [71, 142] on span "Not with Huboo" at bounding box center [81, 141] width 96 height 9
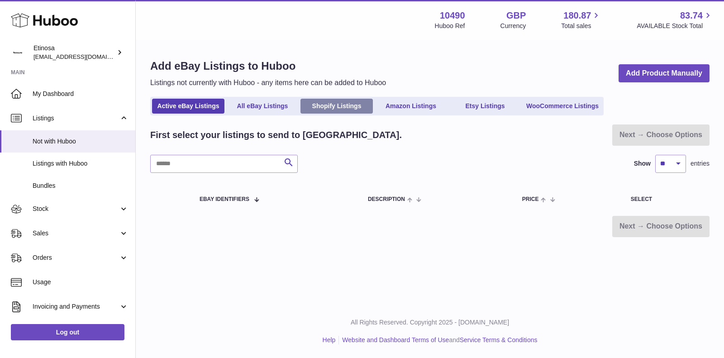
click at [344, 108] on link "Shopify Listings" at bounding box center [336, 106] width 72 height 15
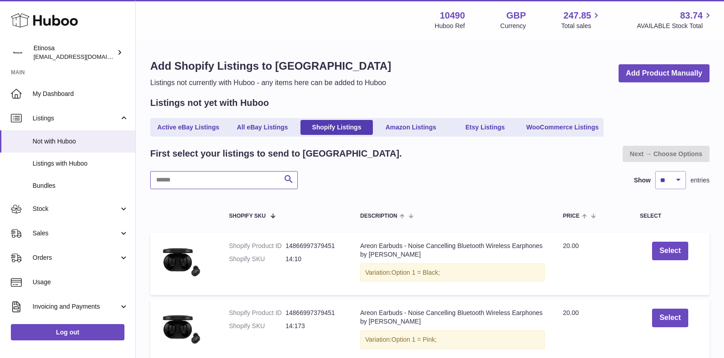
click at [219, 176] on input "text" at bounding box center [224, 180] width 148 height 18
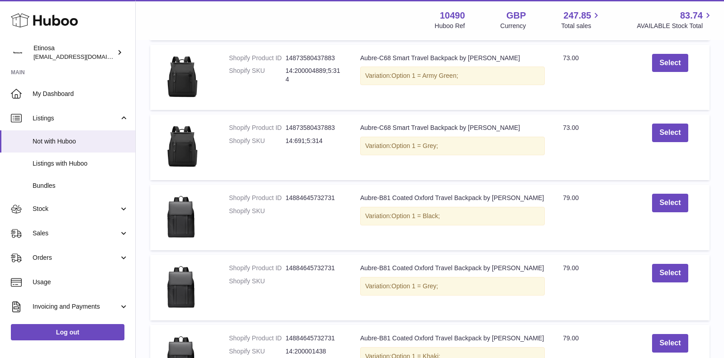
scroll to position [407, 0]
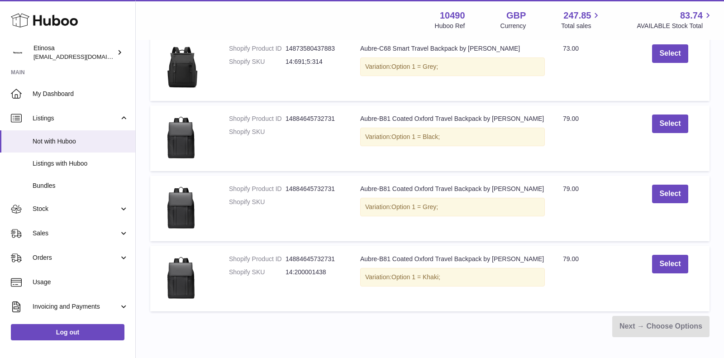
type input "*****"
